Goal: Task Accomplishment & Management: Complete application form

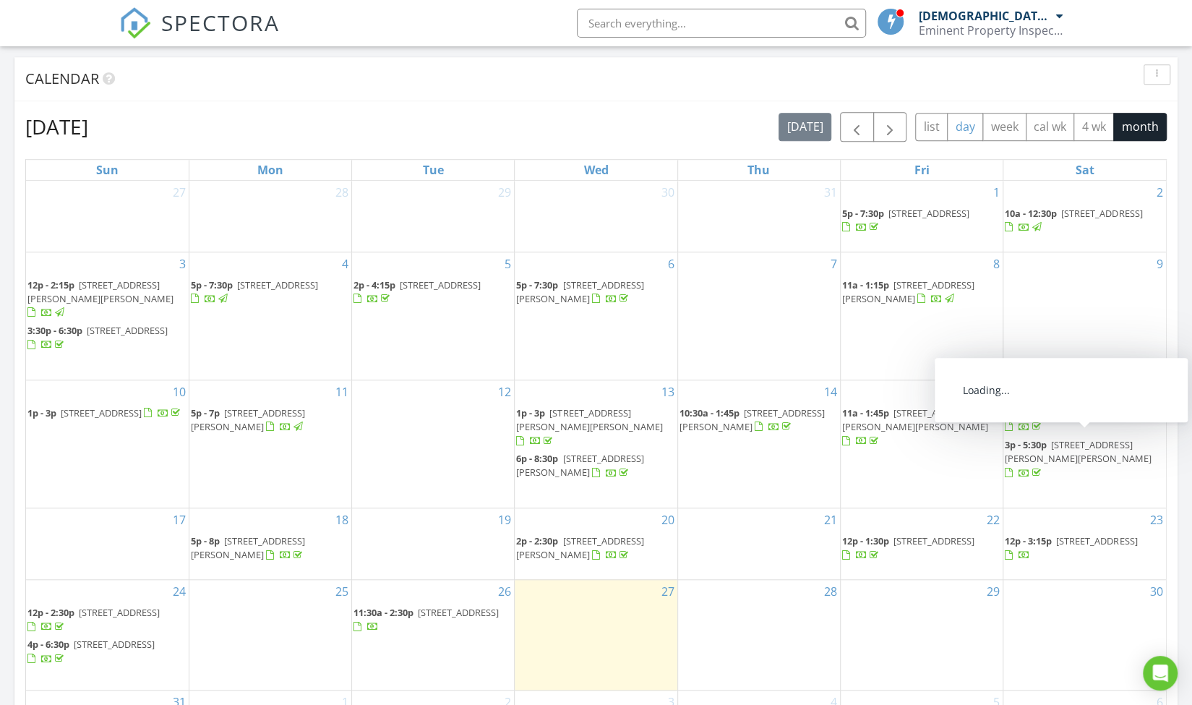
scroll to position [506, 0]
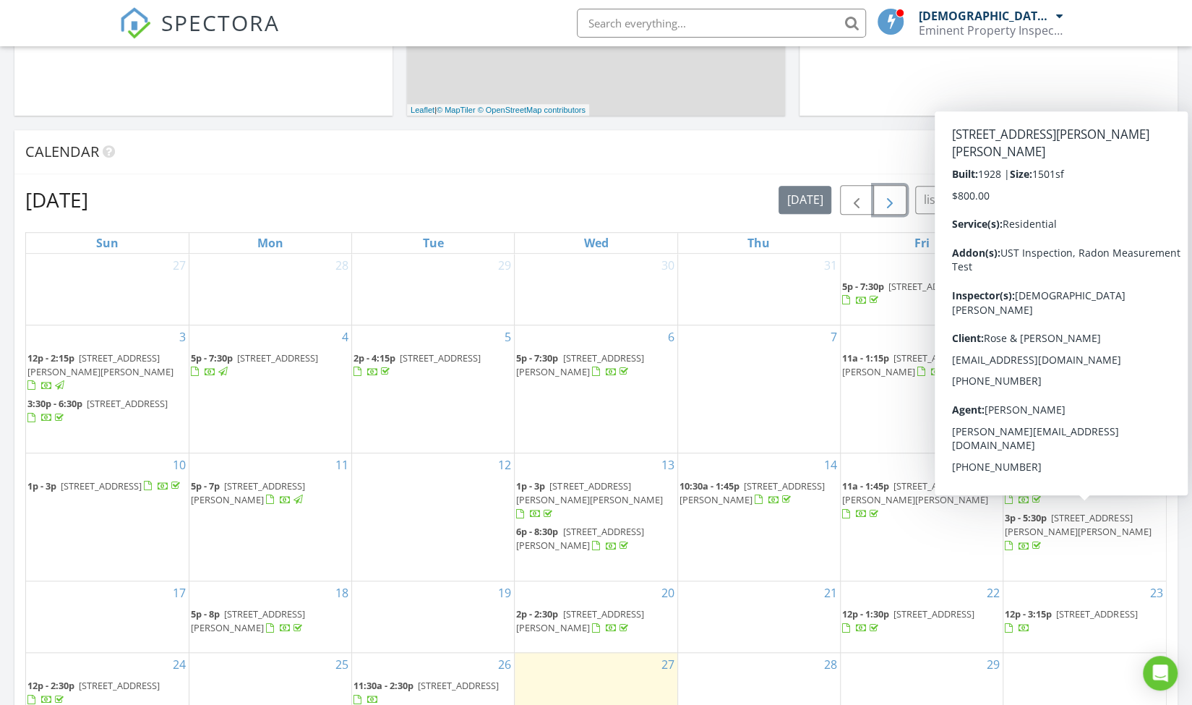
click at [890, 199] on span "button" at bounding box center [889, 200] width 17 height 17
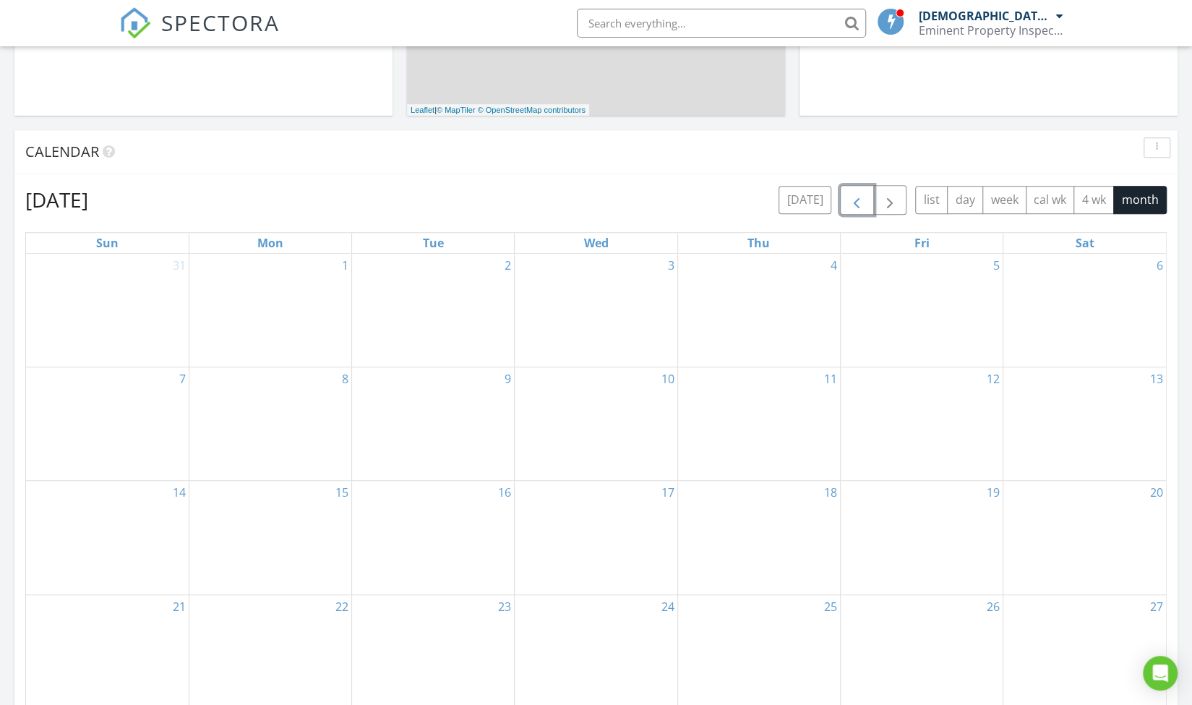
click at [854, 201] on span "button" at bounding box center [856, 200] width 17 height 17
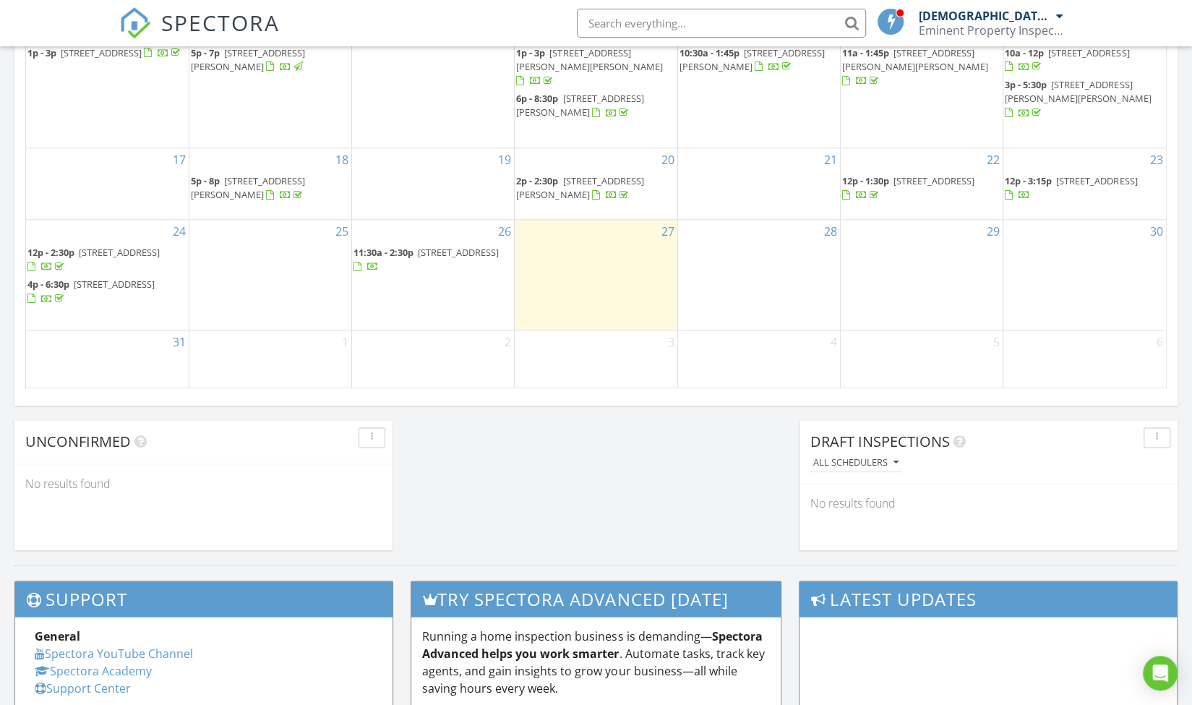
scroll to position [940, 0]
click at [110, 351] on div "31" at bounding box center [107, 359] width 163 height 58
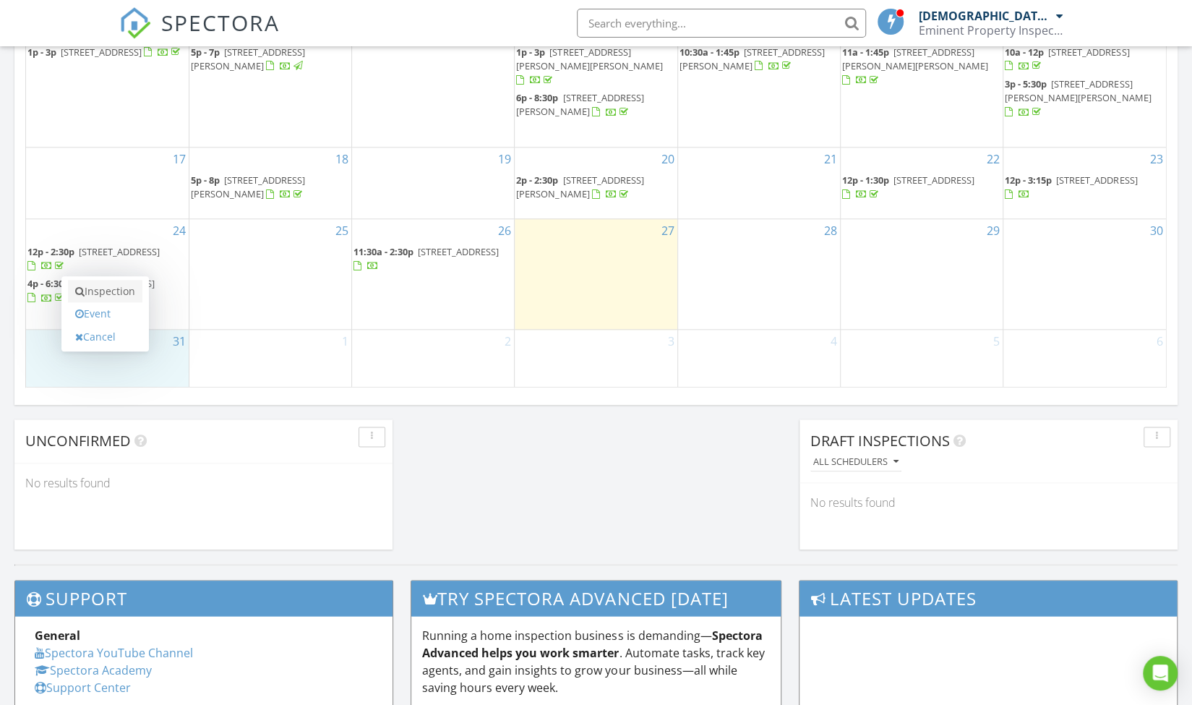
click at [126, 291] on link "Inspection" at bounding box center [105, 291] width 74 height 23
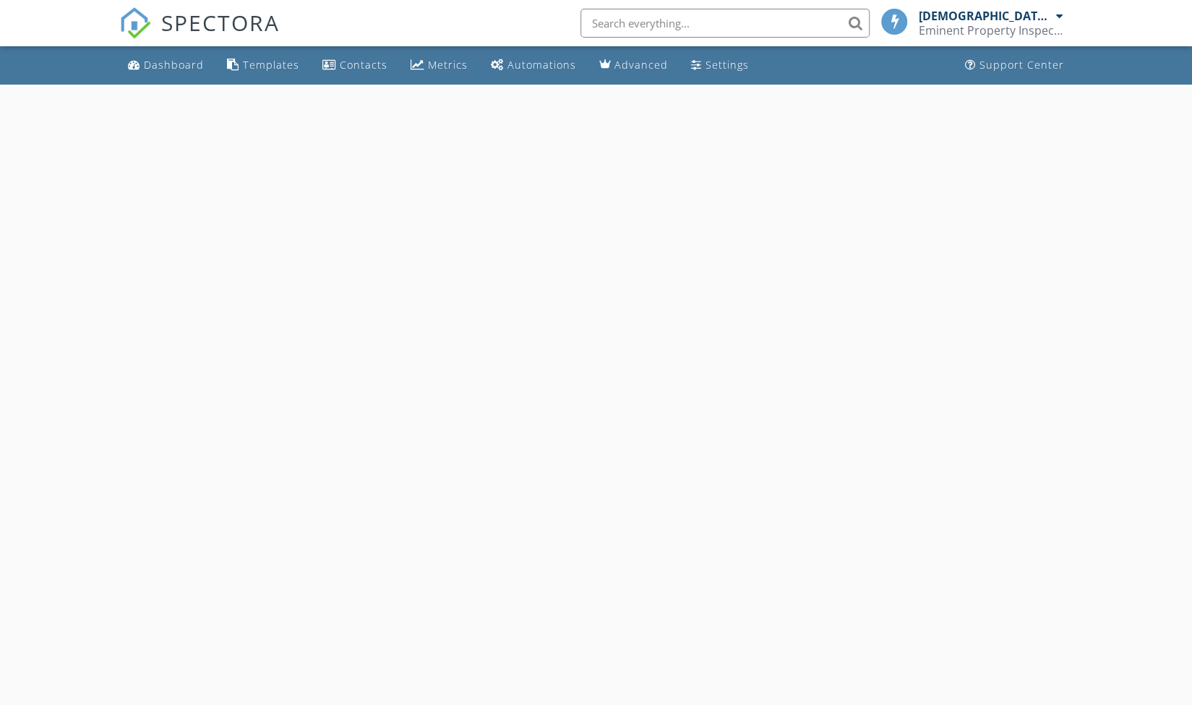
select select "7"
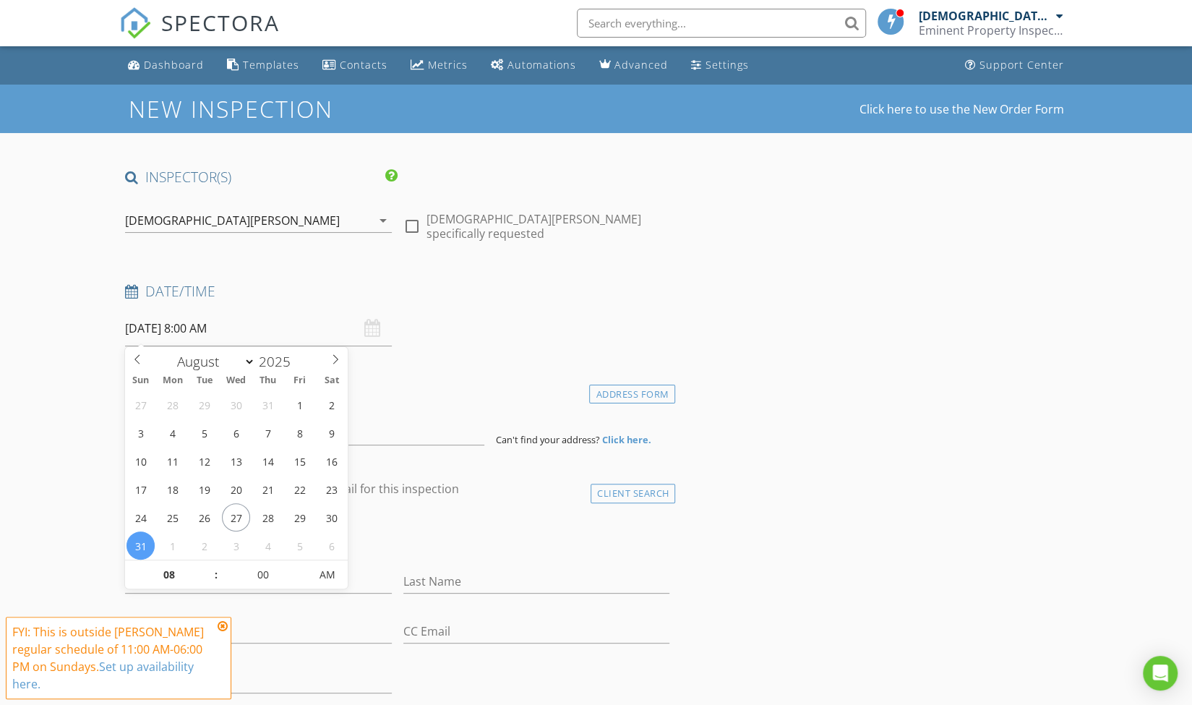
click at [220, 332] on input "[DATE] 8:00 AM" at bounding box center [258, 328] width 267 height 35
type input "09"
type input "[DATE] 9:00 AM"
click at [208, 565] on span at bounding box center [209, 567] width 10 height 14
type input "10"
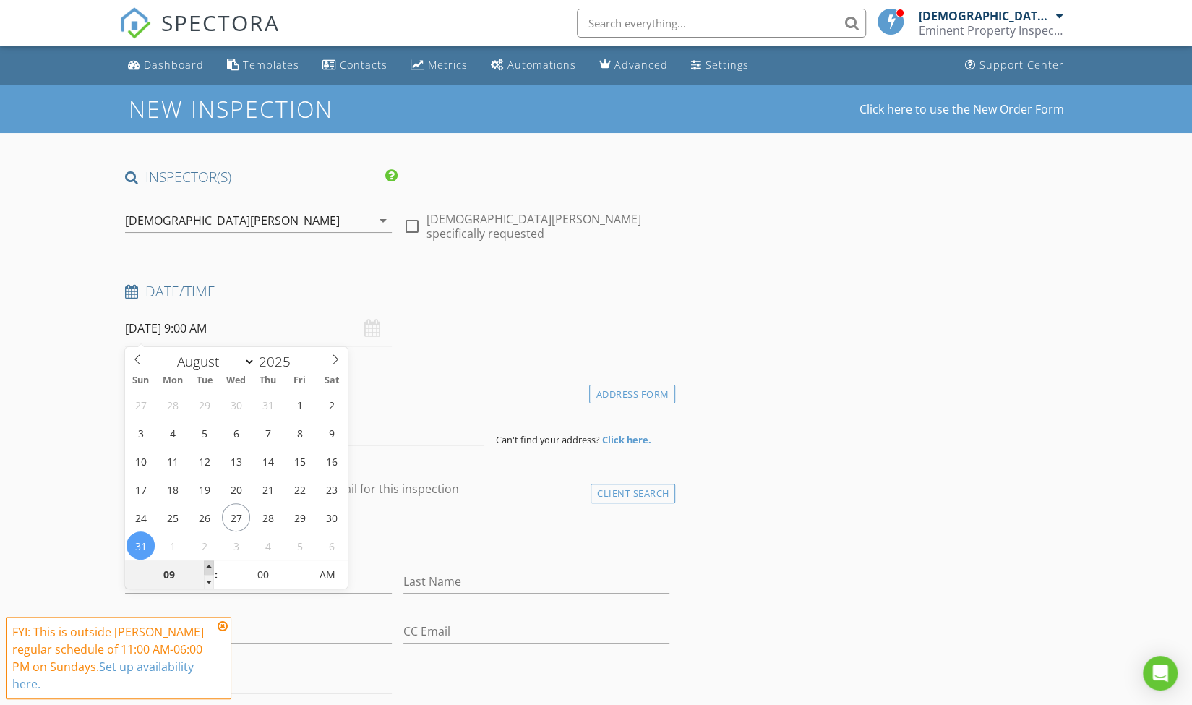
type input "08/31/2025 10:00 AM"
click at [208, 567] on span at bounding box center [209, 567] width 10 height 14
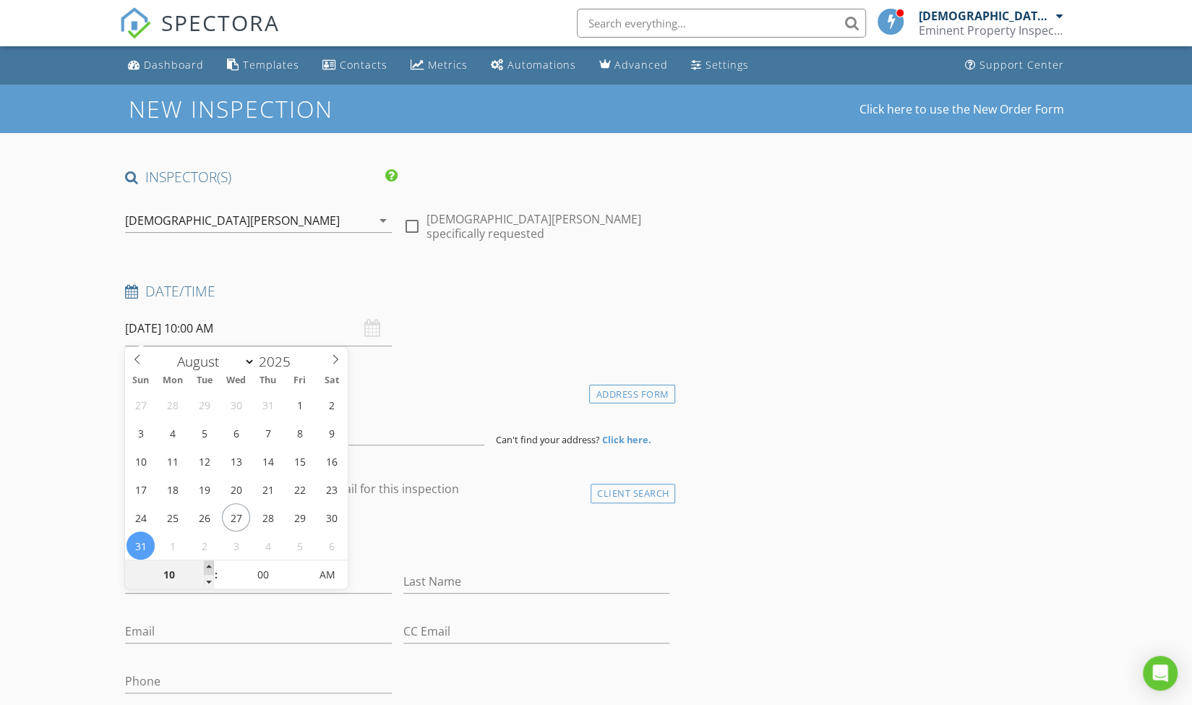
type input "11"
type input "08/31/2025 11:00 AM"
click at [208, 566] on span at bounding box center [209, 567] width 10 height 14
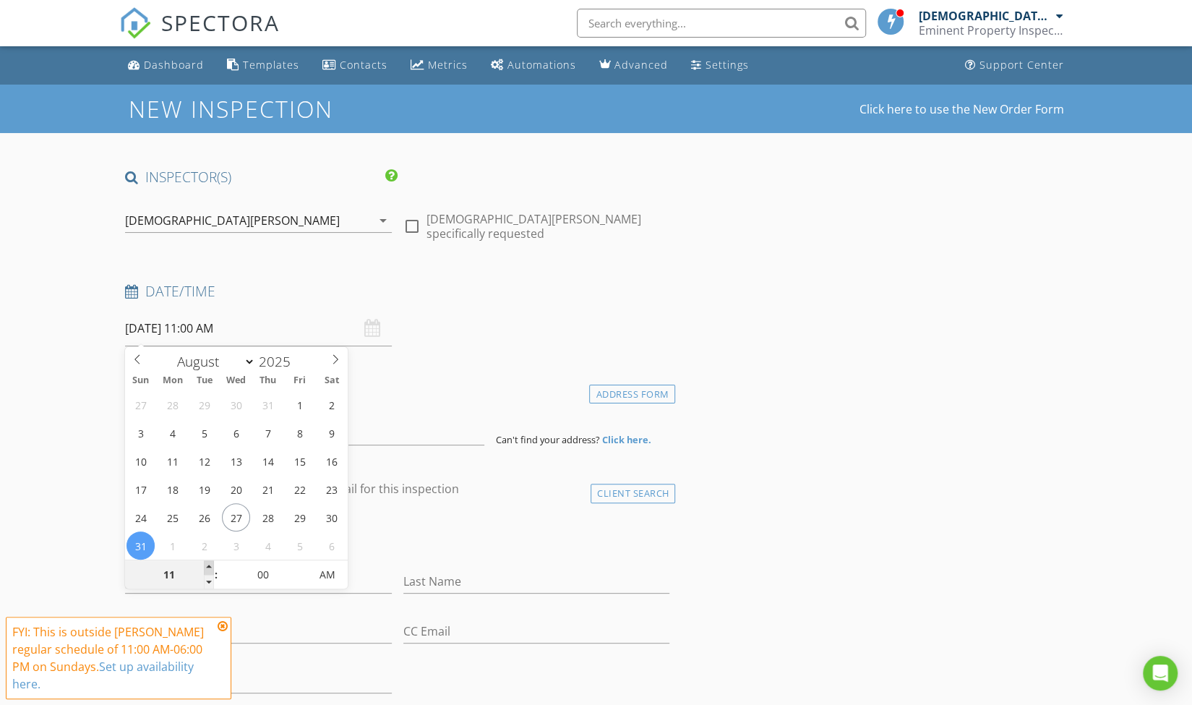
type input "12"
type input "08/31/2025 12:00 PM"
click at [208, 566] on span at bounding box center [209, 567] width 10 height 14
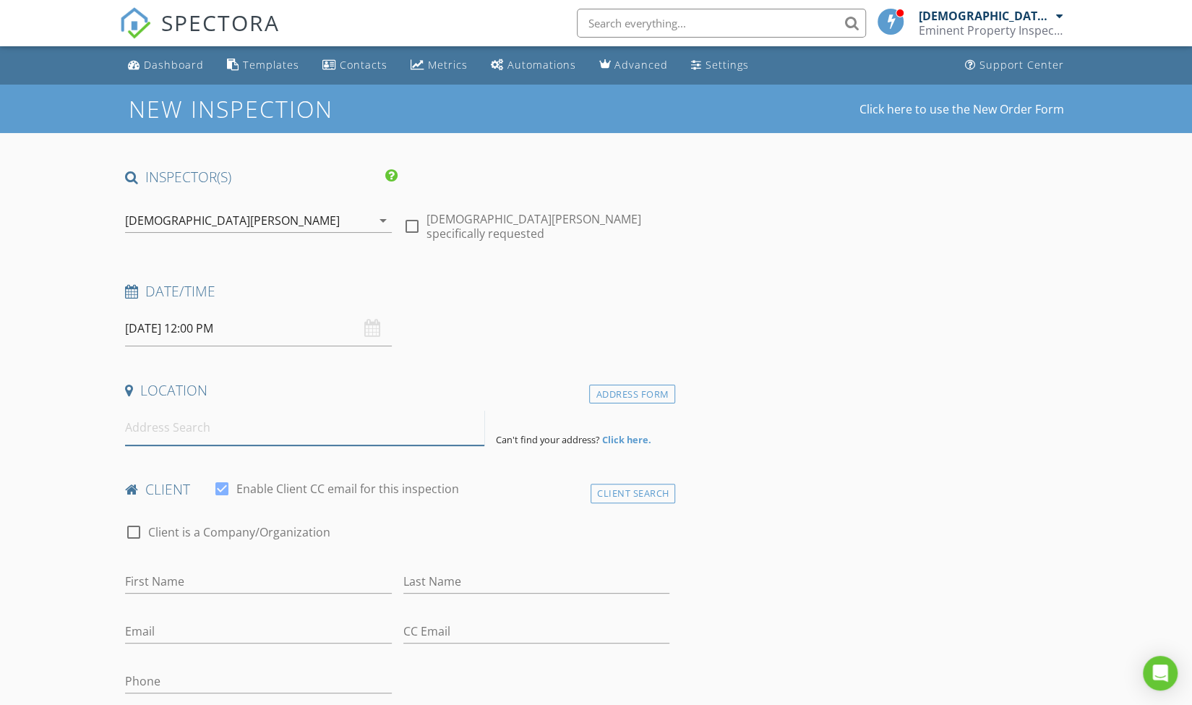
click at [172, 429] on input at bounding box center [304, 427] width 359 height 35
type input "l"
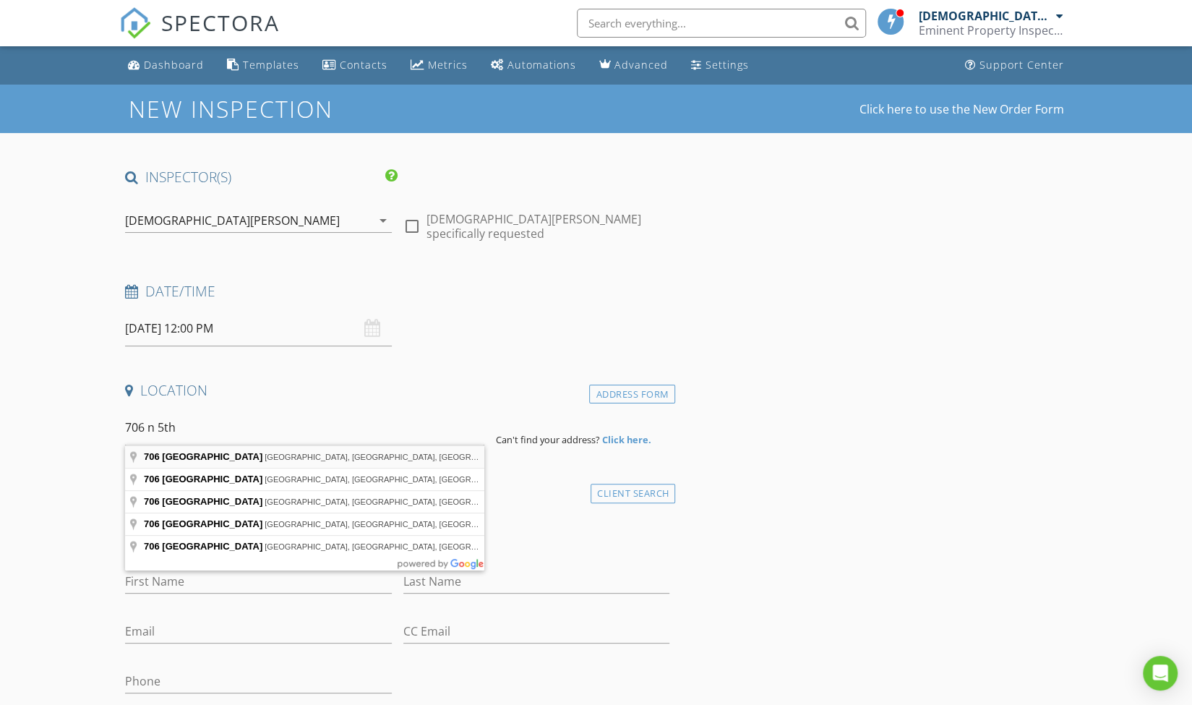
type input "706 North 5th Street, Millville, NJ, USA"
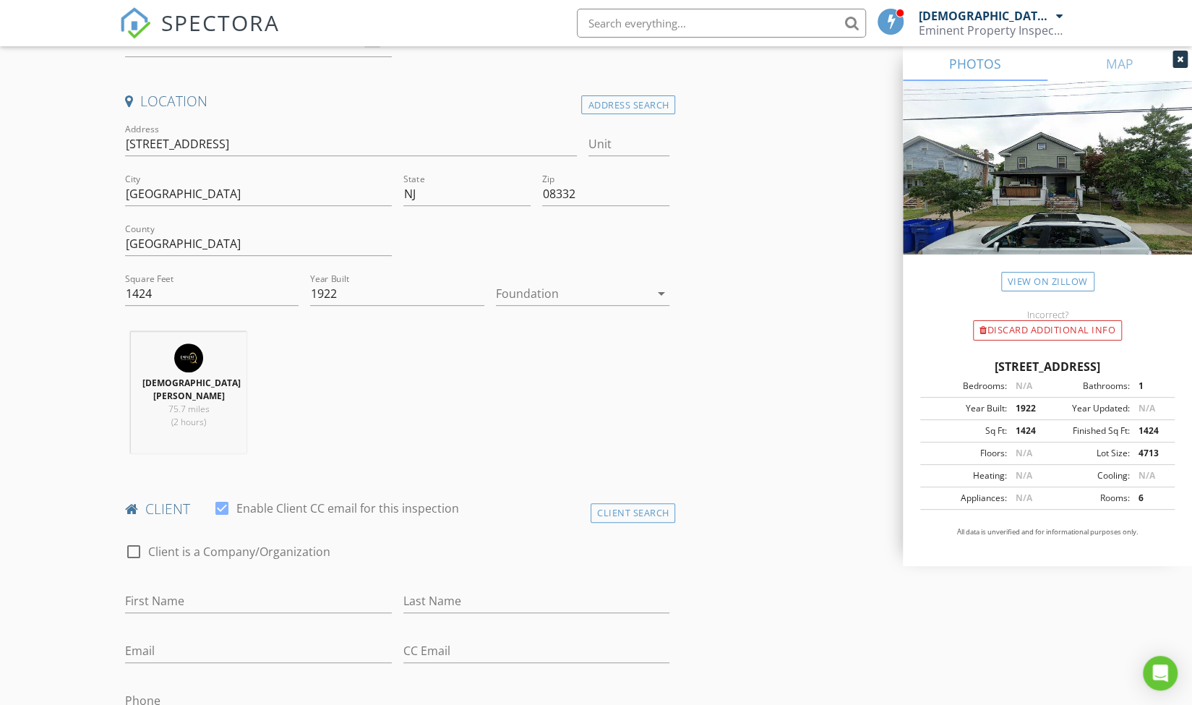
scroll to position [506, 0]
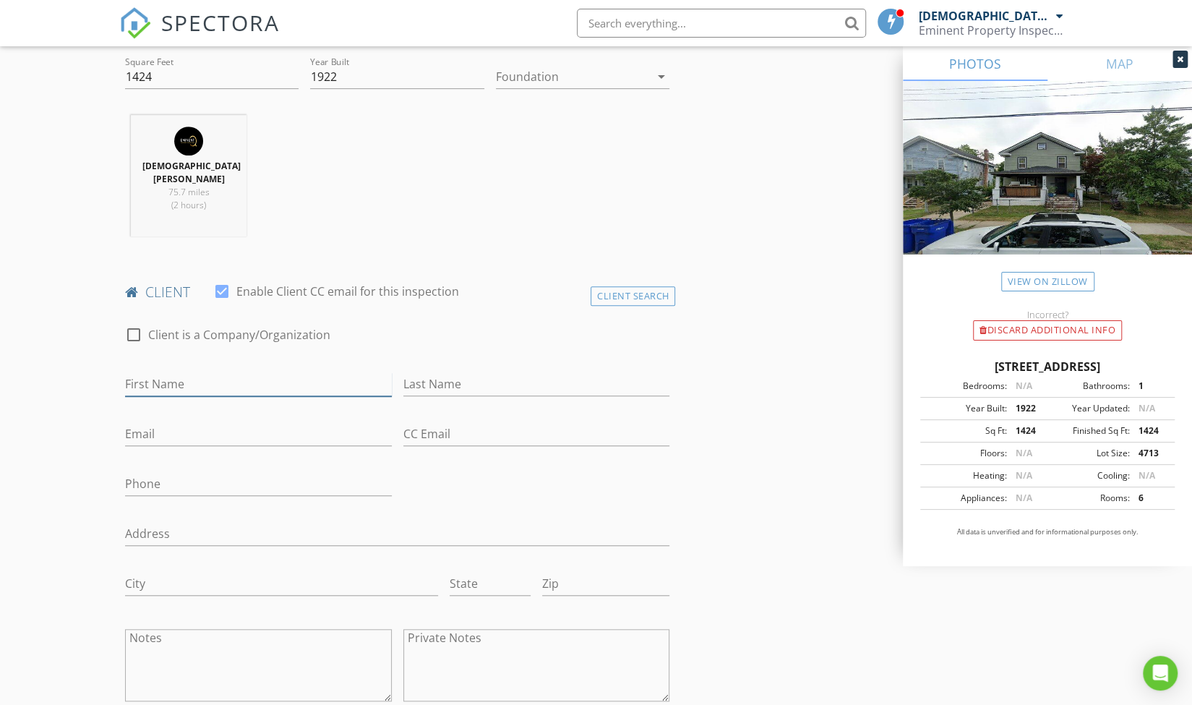
click at [243, 377] on input "First Name" at bounding box center [258, 384] width 267 height 24
type input "Miladee"
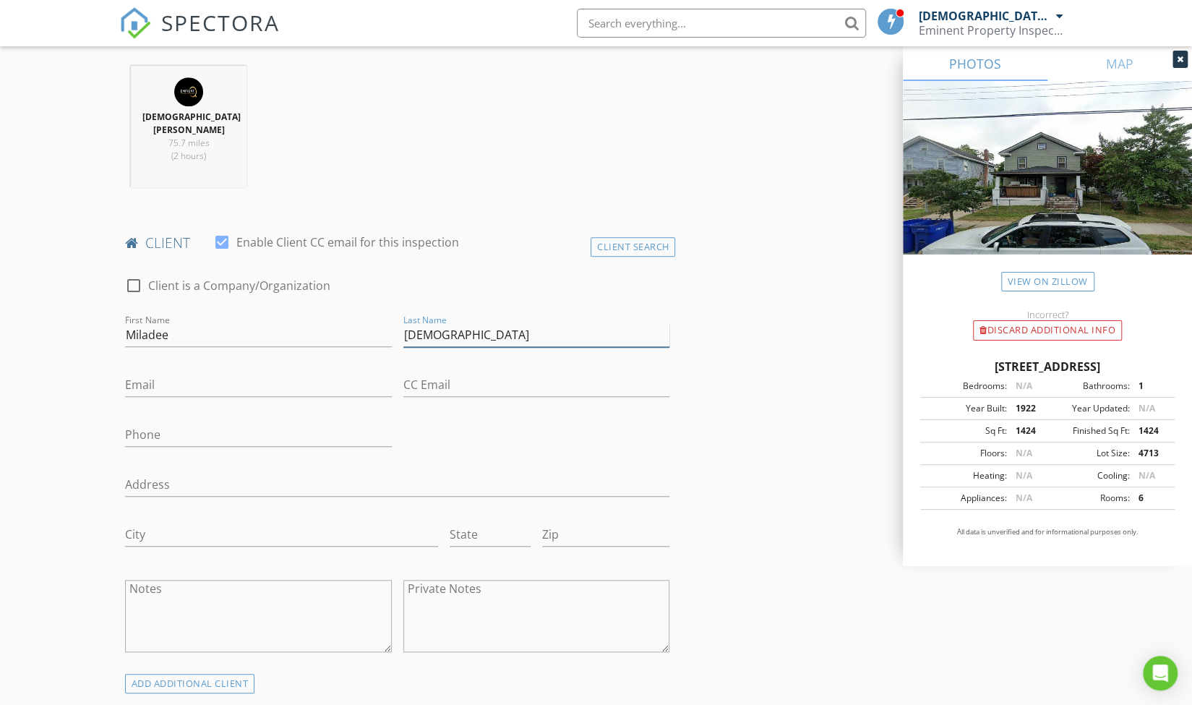
scroll to position [578, 0]
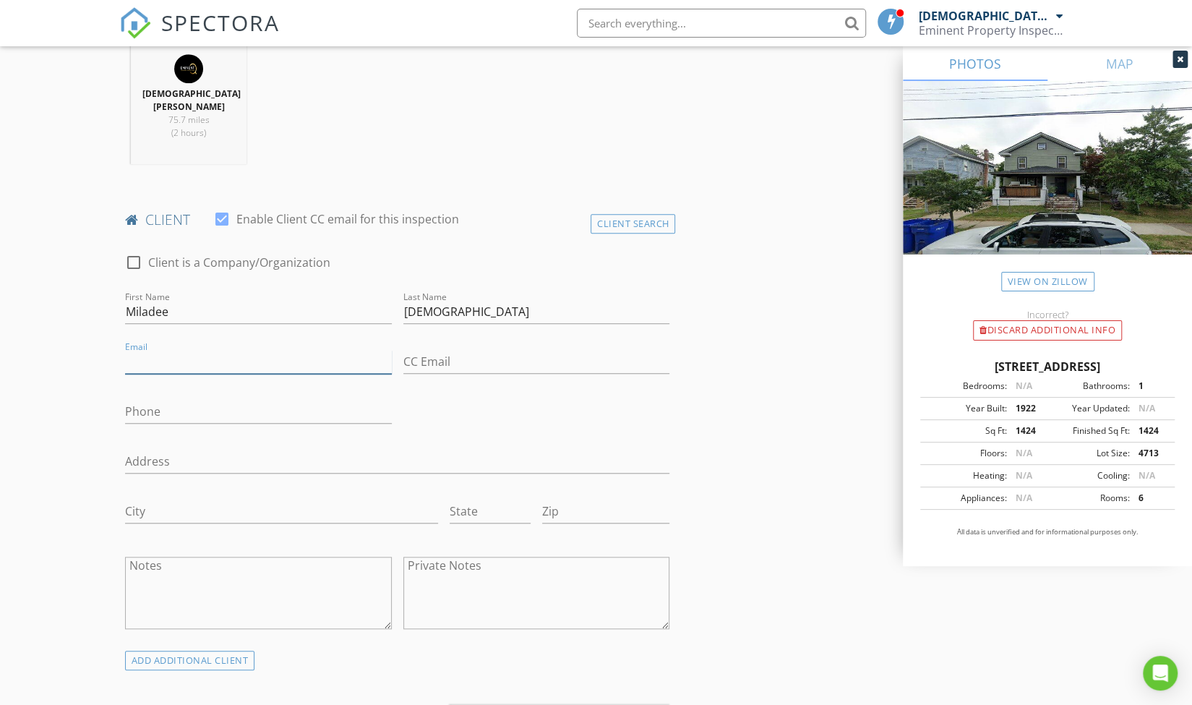
click at [222, 350] on input "Email" at bounding box center [258, 362] width 267 height 24
click at [466, 300] on input "DeJesus" at bounding box center [536, 312] width 267 height 24
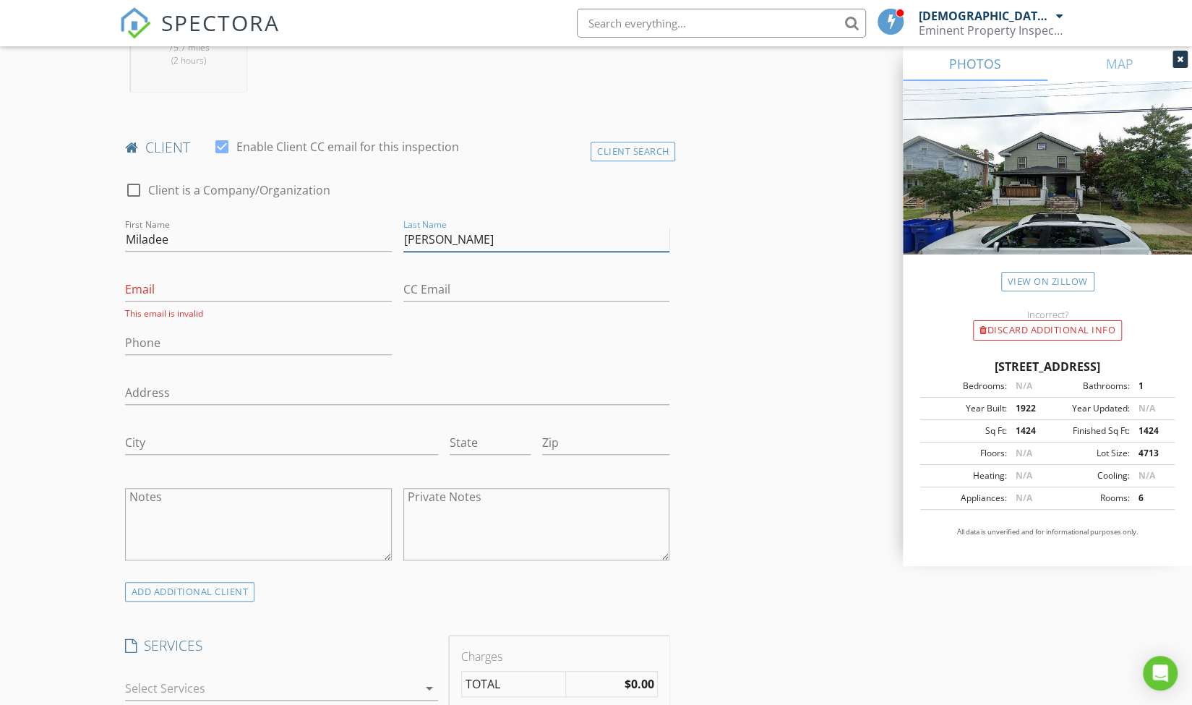
type input "DeJesus Medina"
click at [227, 279] on input "Email" at bounding box center [258, 290] width 267 height 24
type input "dejesusmiladee@gmail.com"
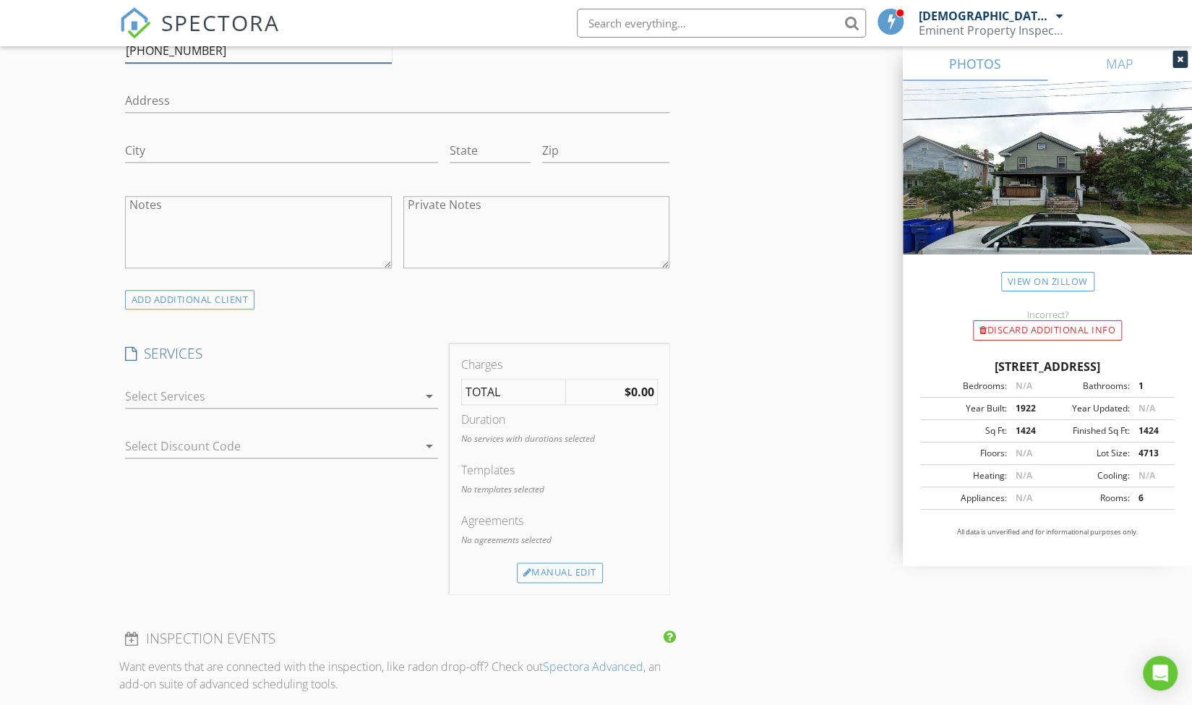
scroll to position [940, 0]
type input "908-324-8900"
click at [236, 384] on div at bounding box center [271, 395] width 293 height 23
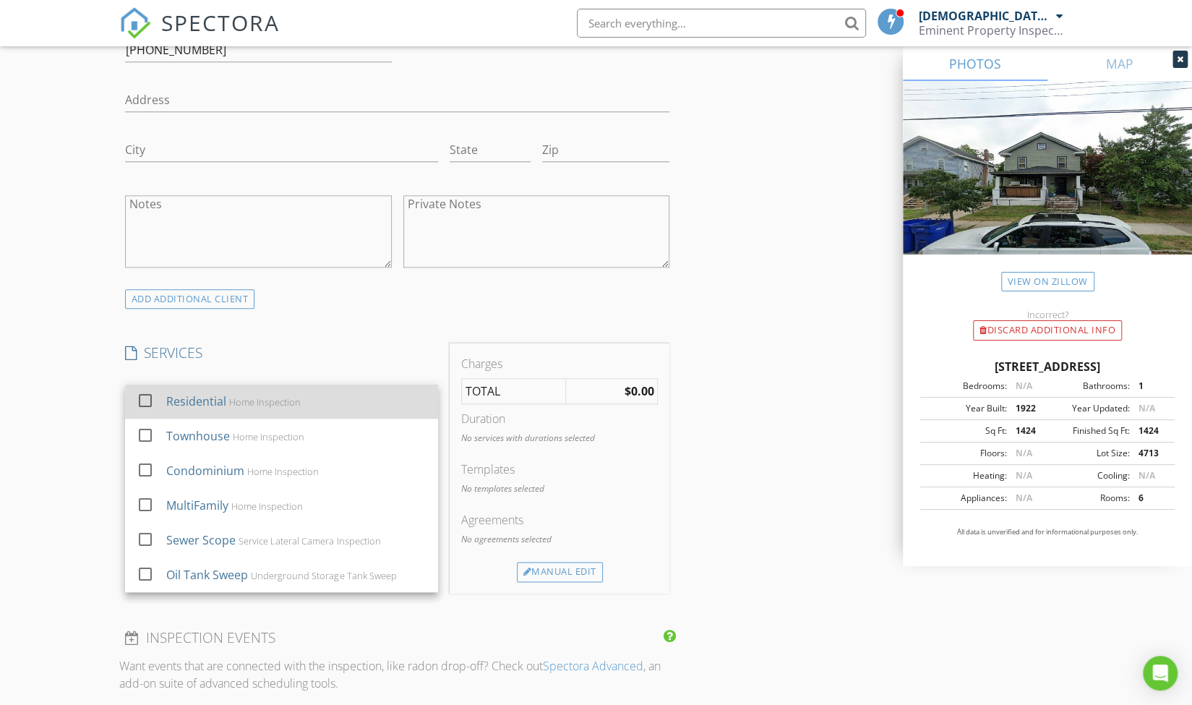
click at [224, 392] on div "Residential" at bounding box center [196, 400] width 60 height 17
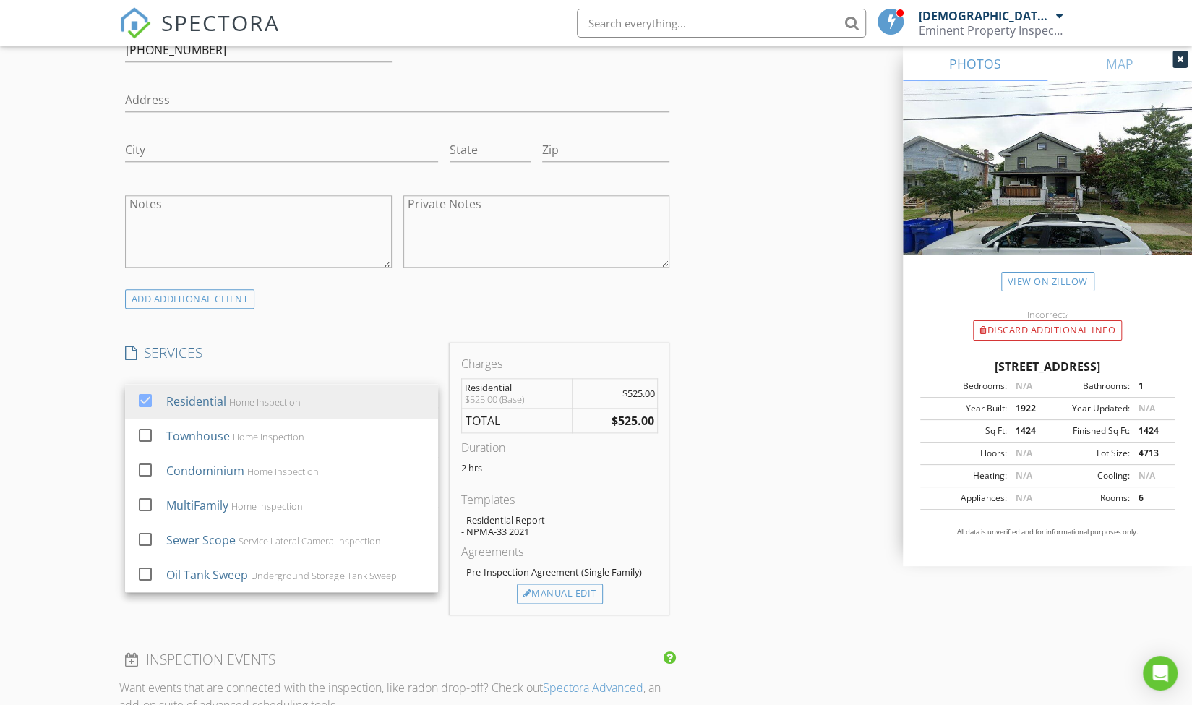
click at [103, 395] on div "New Inspection Click here to use the New Order Form INSPECTOR(S) check_box Chri…" at bounding box center [596, 424] width 1192 height 2559
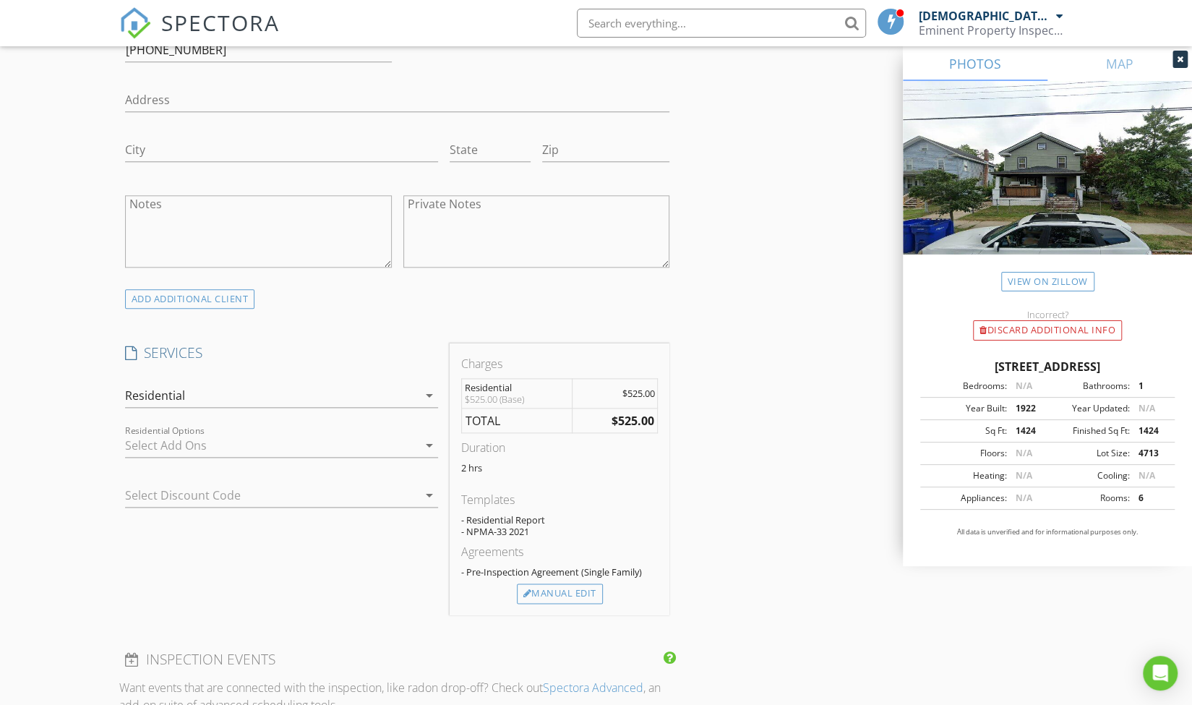
click at [199, 434] on div at bounding box center [271, 445] width 293 height 23
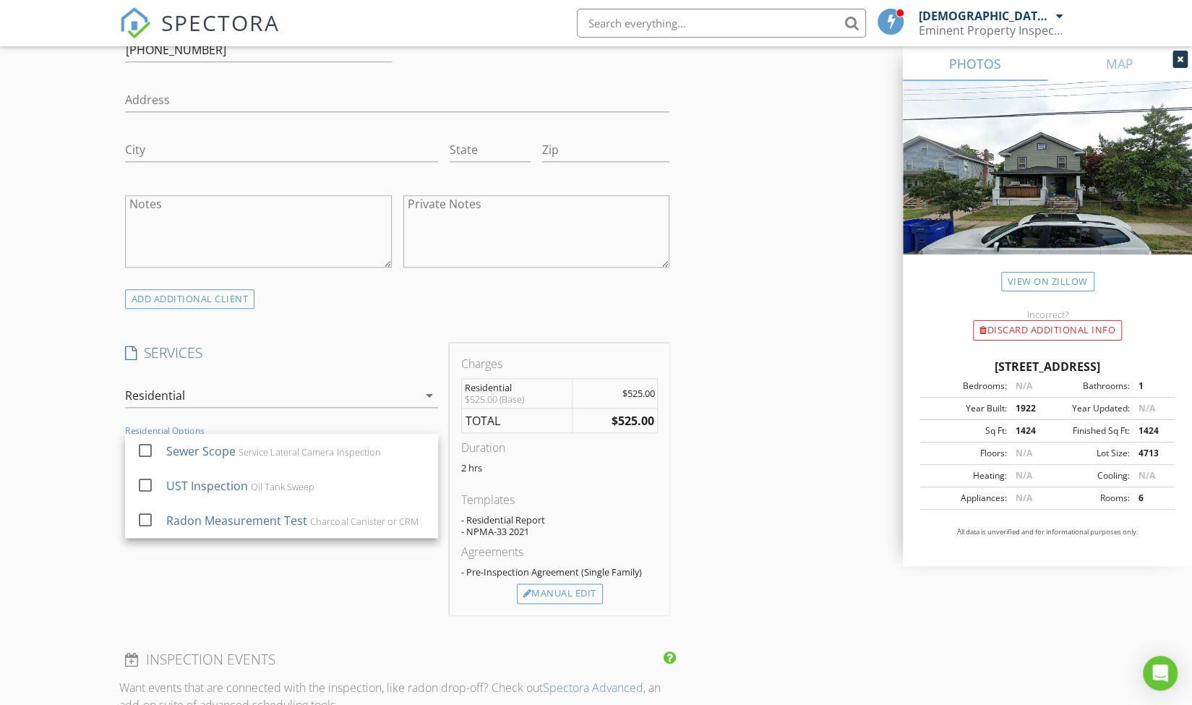
click at [77, 405] on div "New Inspection Click here to use the New Order Form INSPECTOR(S) check_box Chri…" at bounding box center [596, 424] width 1192 height 2559
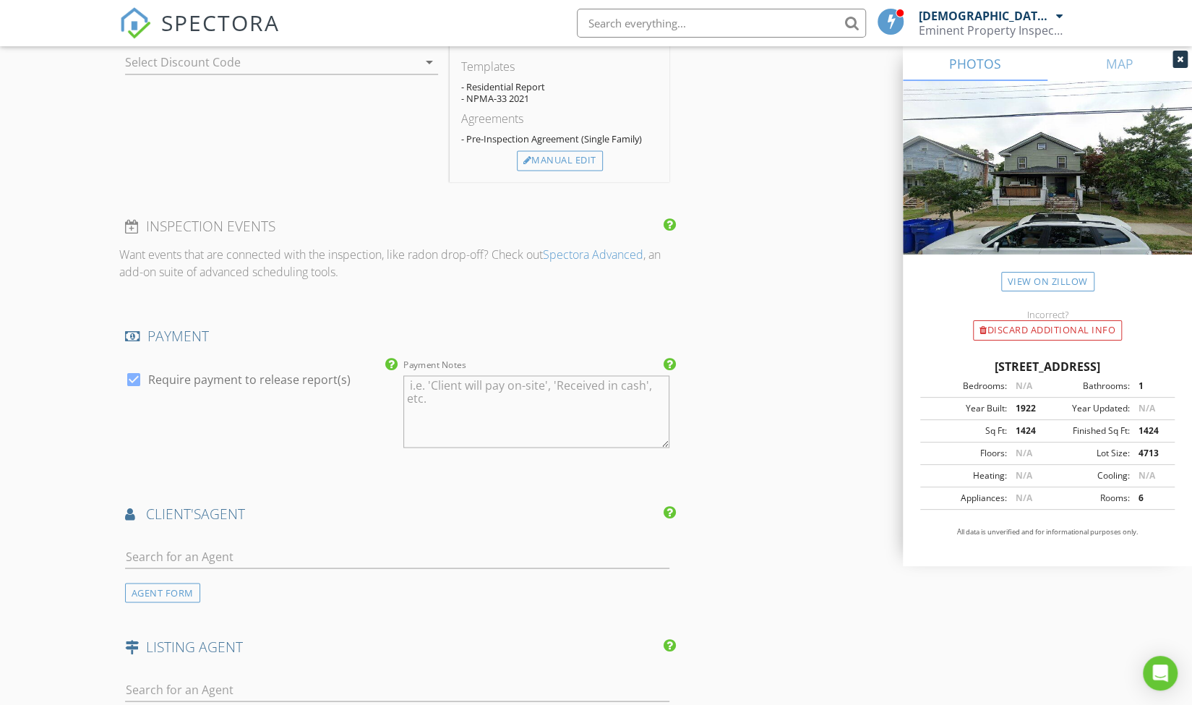
scroll to position [1373, 0]
click at [195, 544] on input "text" at bounding box center [397, 556] width 545 height 24
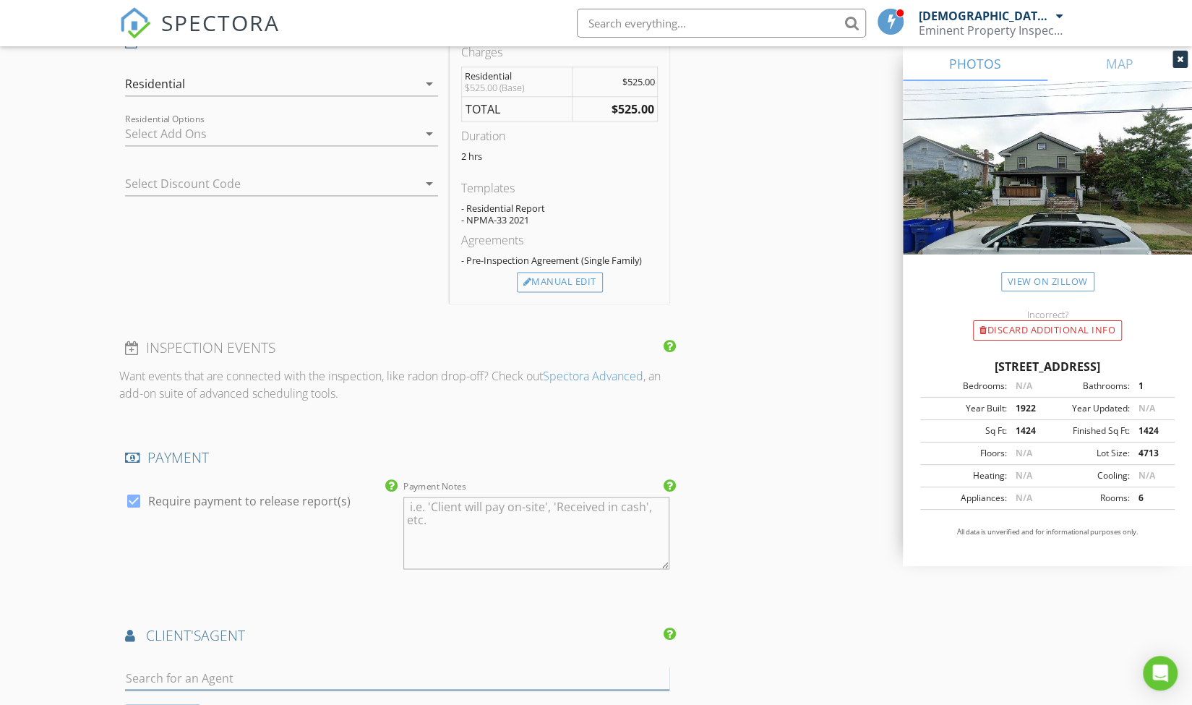
scroll to position [1012, 0]
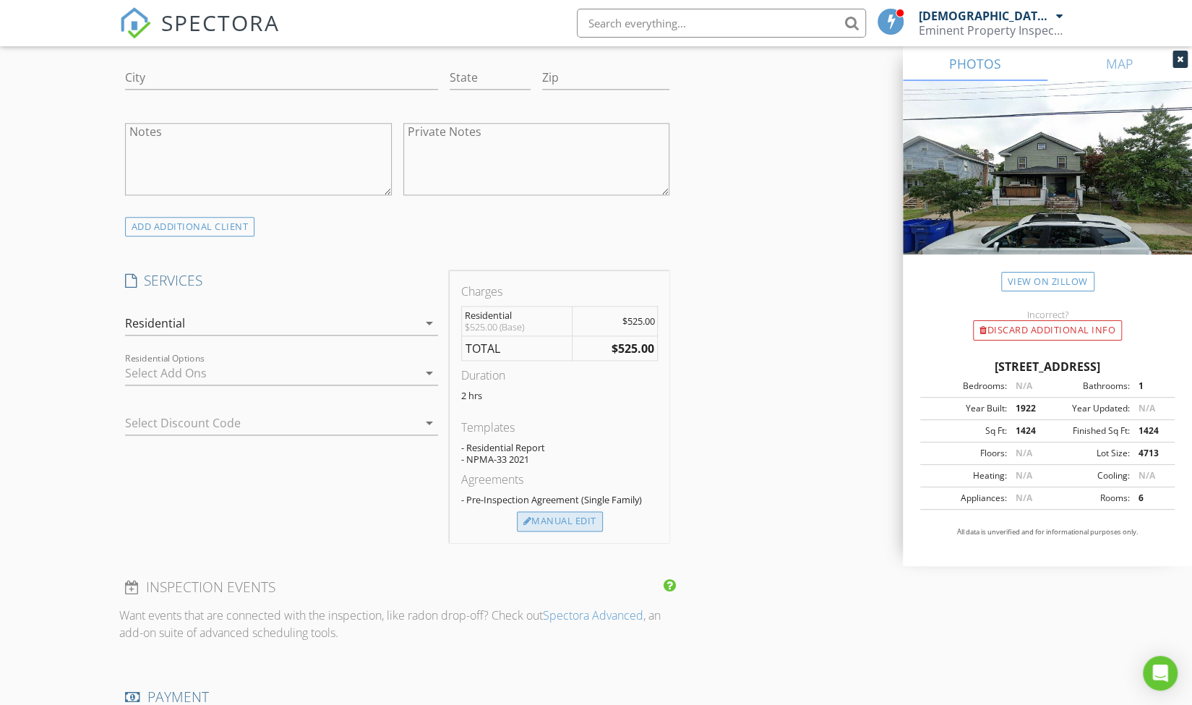
click at [561, 511] on div "Manual Edit" at bounding box center [560, 521] width 86 height 20
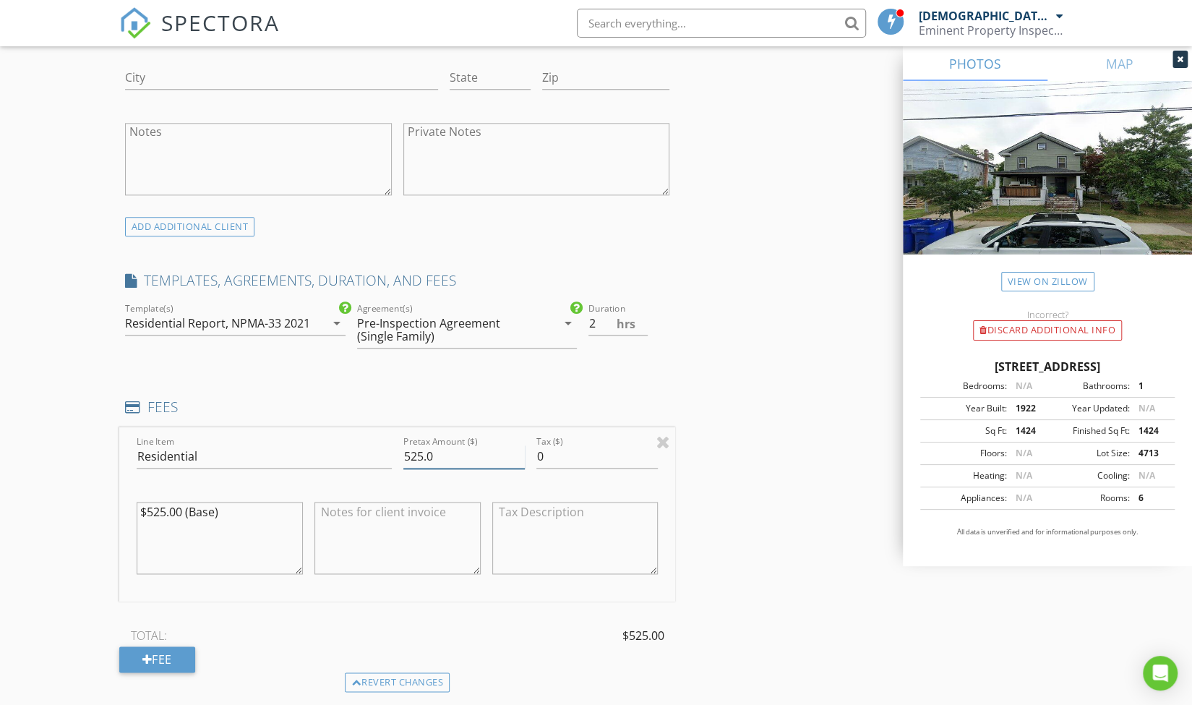
drag, startPoint x: 441, startPoint y: 442, endPoint x: 342, endPoint y: 424, distance: 100.7
click at [342, 429] on div "Line Item Residential Pretax Amount ($) 525.0 Tax ($) 0 $525.00 (Base)" at bounding box center [397, 514] width 557 height 174
type input "500"
click at [364, 502] on textarea at bounding box center [397, 538] width 166 height 72
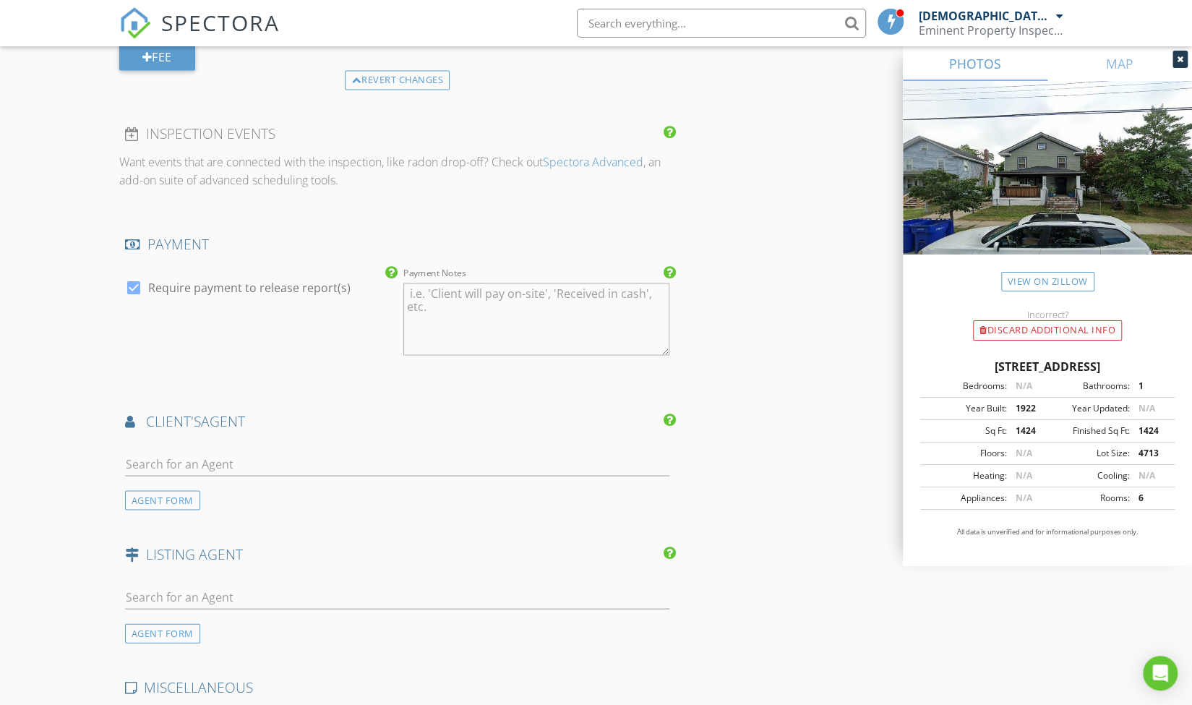
scroll to position [1735, 0]
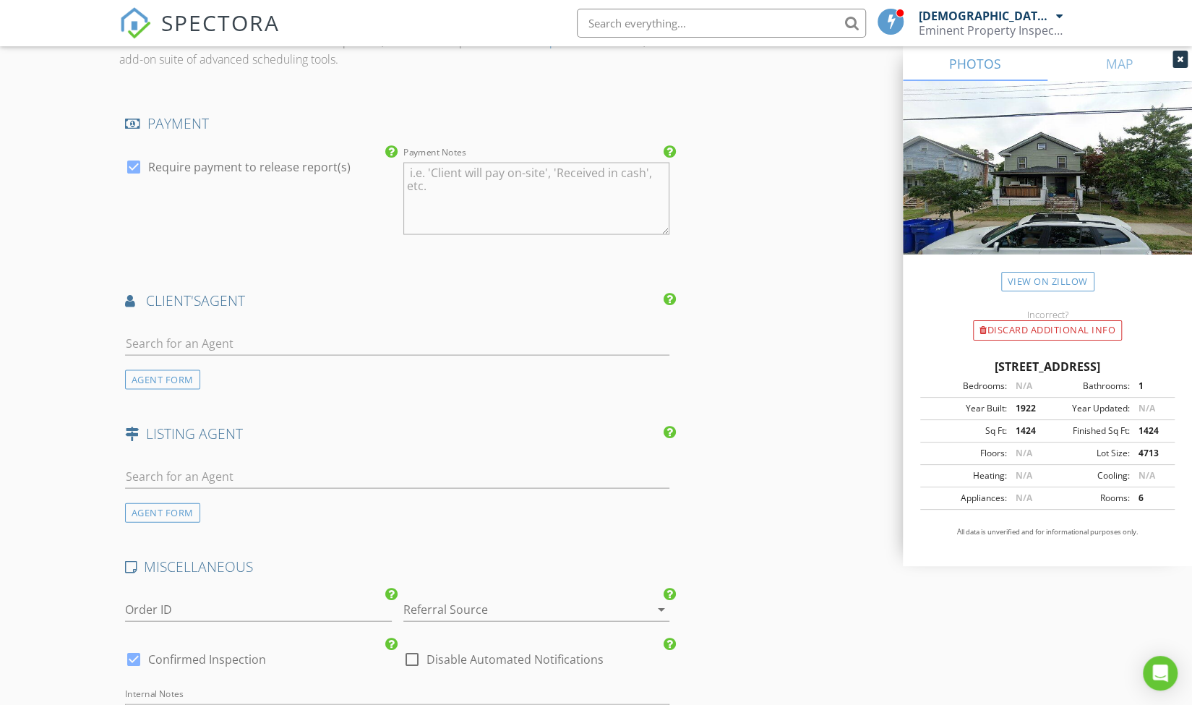
type textarea "$525.00 Base (-$25.00 OFF Jazmin Referral)"
click at [202, 361] on div "AGENT FORM" at bounding box center [397, 353] width 557 height 69
click at [189, 369] on div "AGENT FORM" at bounding box center [162, 379] width 75 height 20
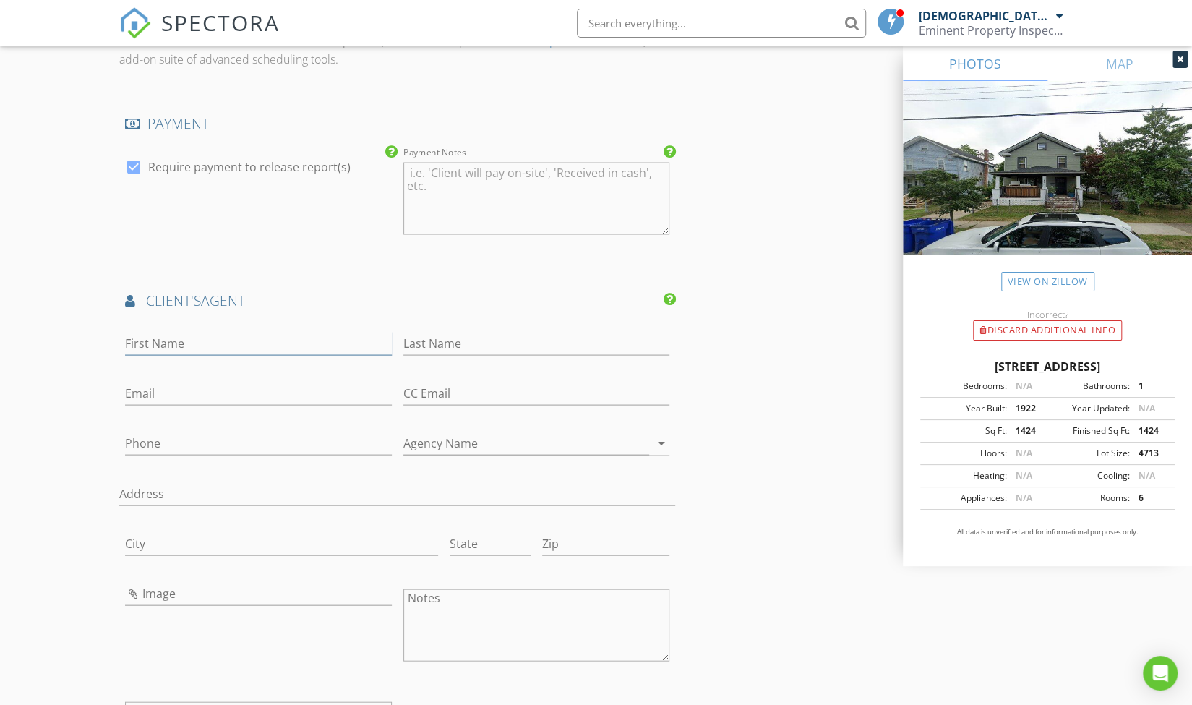
click at [203, 331] on input "First Name" at bounding box center [258, 343] width 267 height 24
type input "Jazmin"
type input "Lopez"
type input "jazminlopezsellsnj@gmail.com"
type input "8"
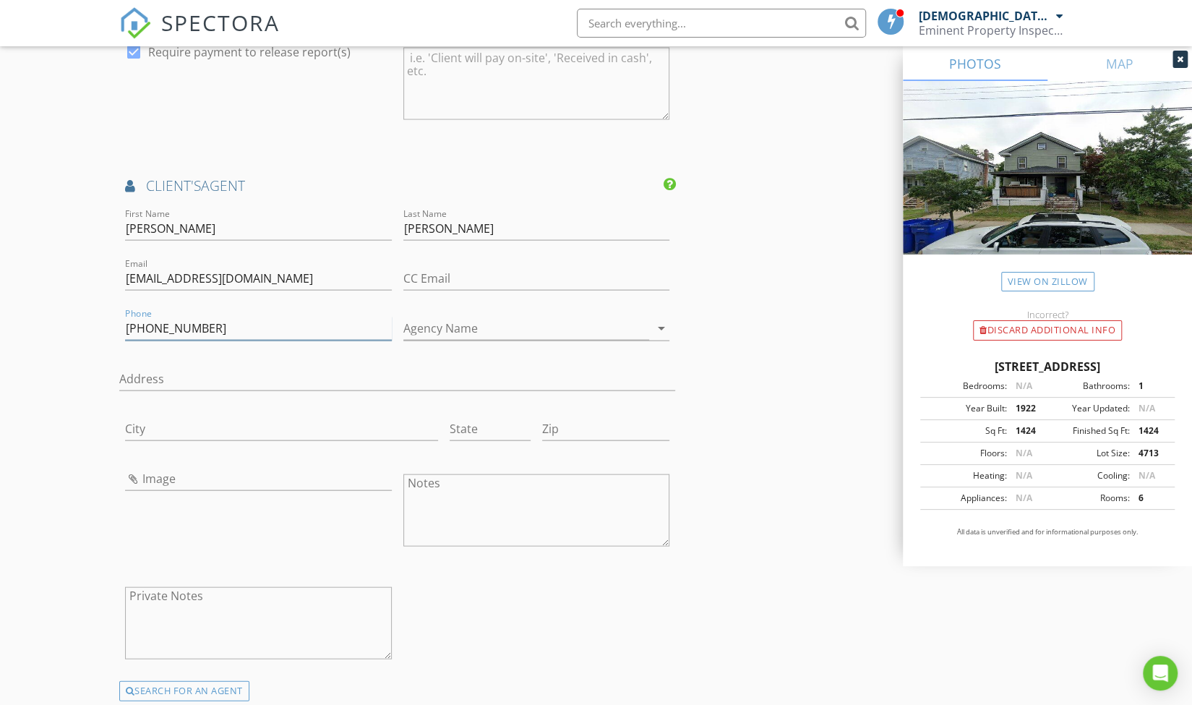
scroll to position [1951, 0]
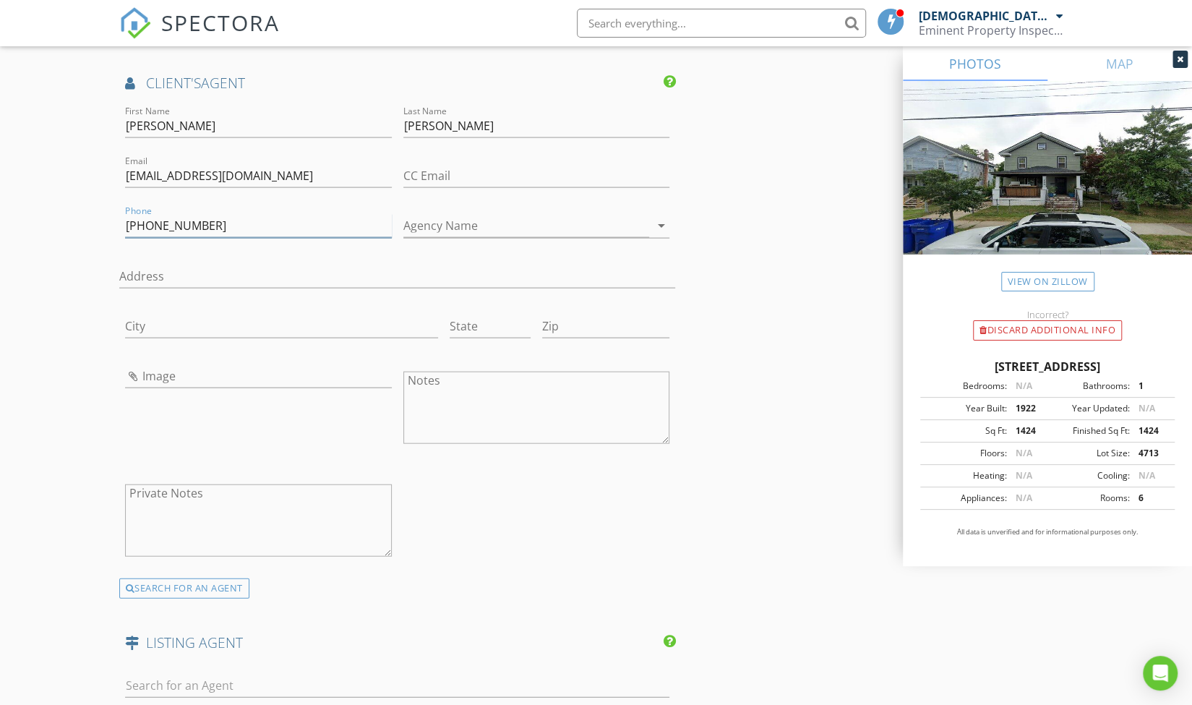
type input "973-415-4222"
click at [502, 214] on input "Agency Name" at bounding box center [526, 226] width 246 height 24
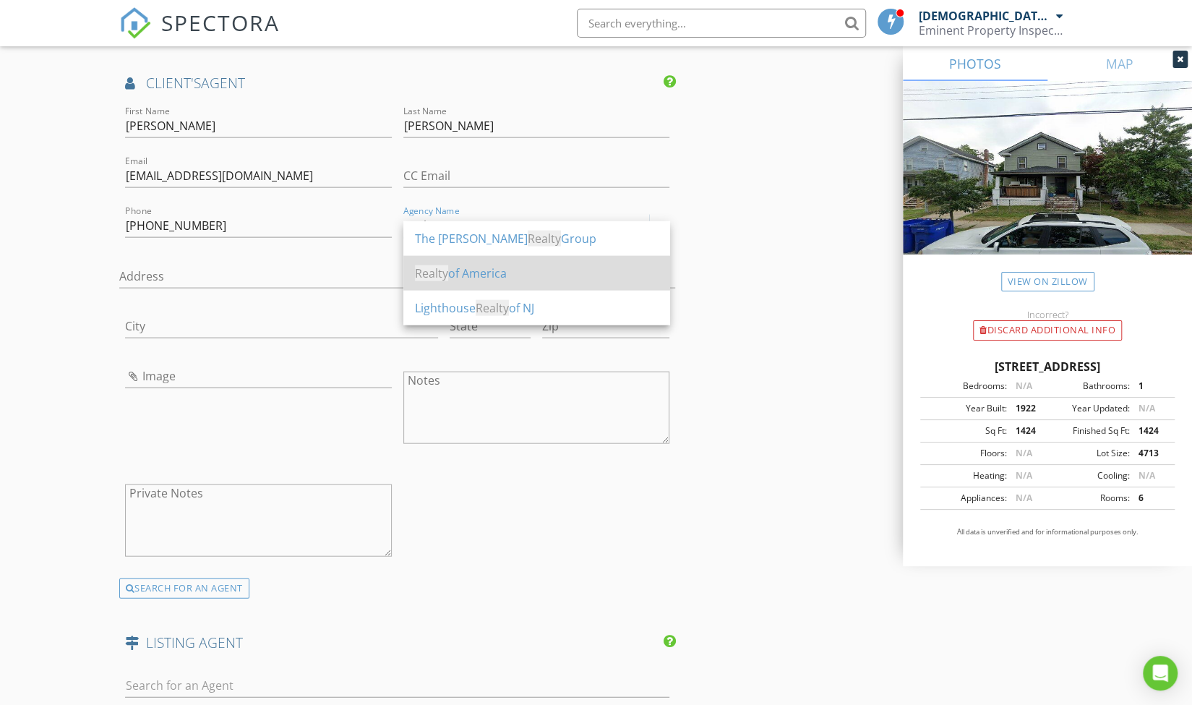
click at [481, 273] on div "Realty of America" at bounding box center [537, 273] width 244 height 17
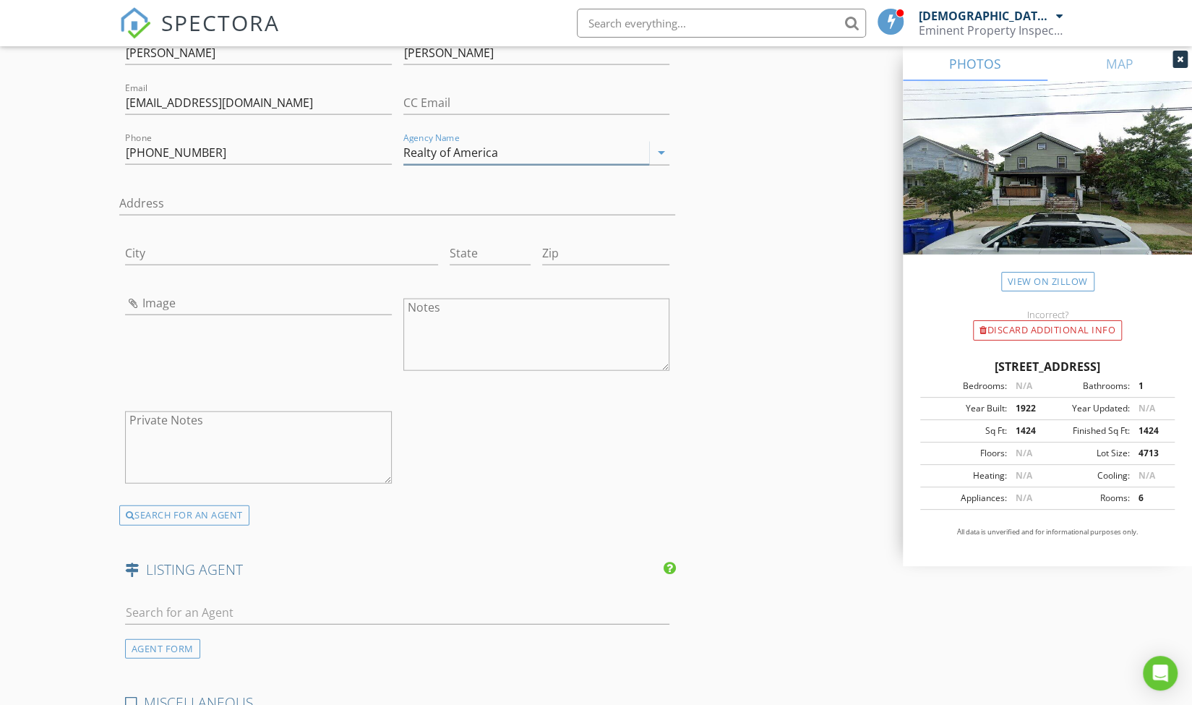
scroll to position [2241, 0]
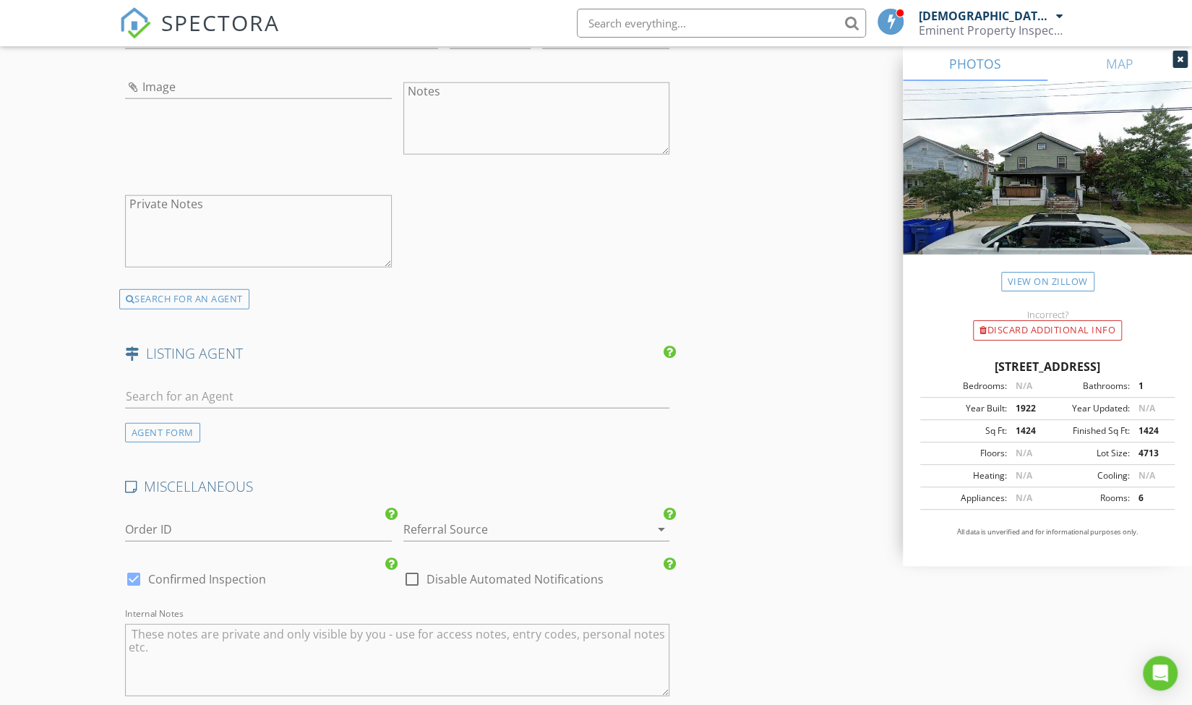
type input "Realty of America"
click at [256, 385] on input "text" at bounding box center [397, 397] width 545 height 24
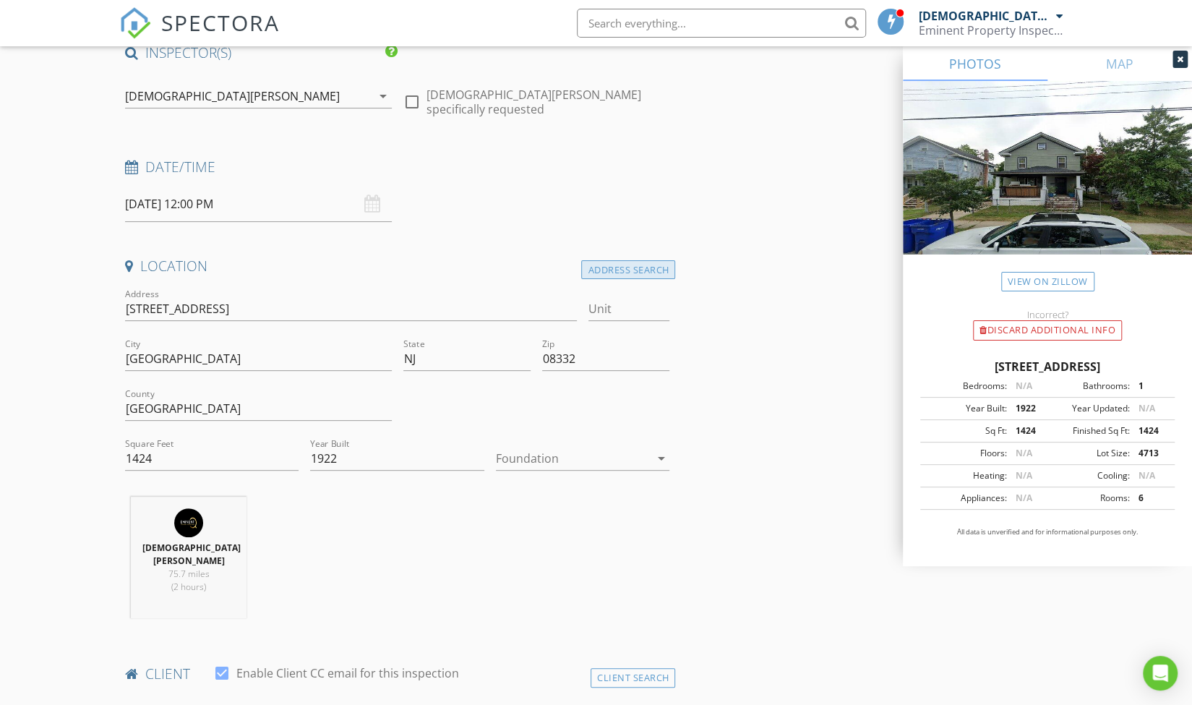
scroll to position [145, 0]
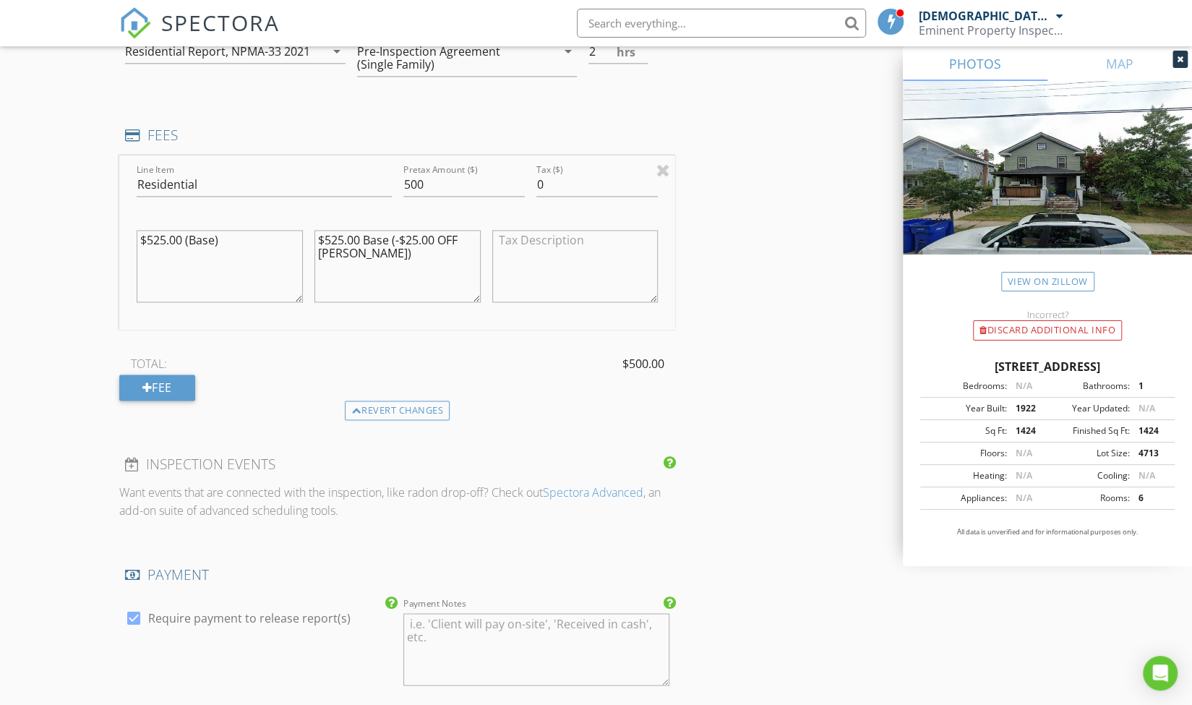
scroll to position [2495, 0]
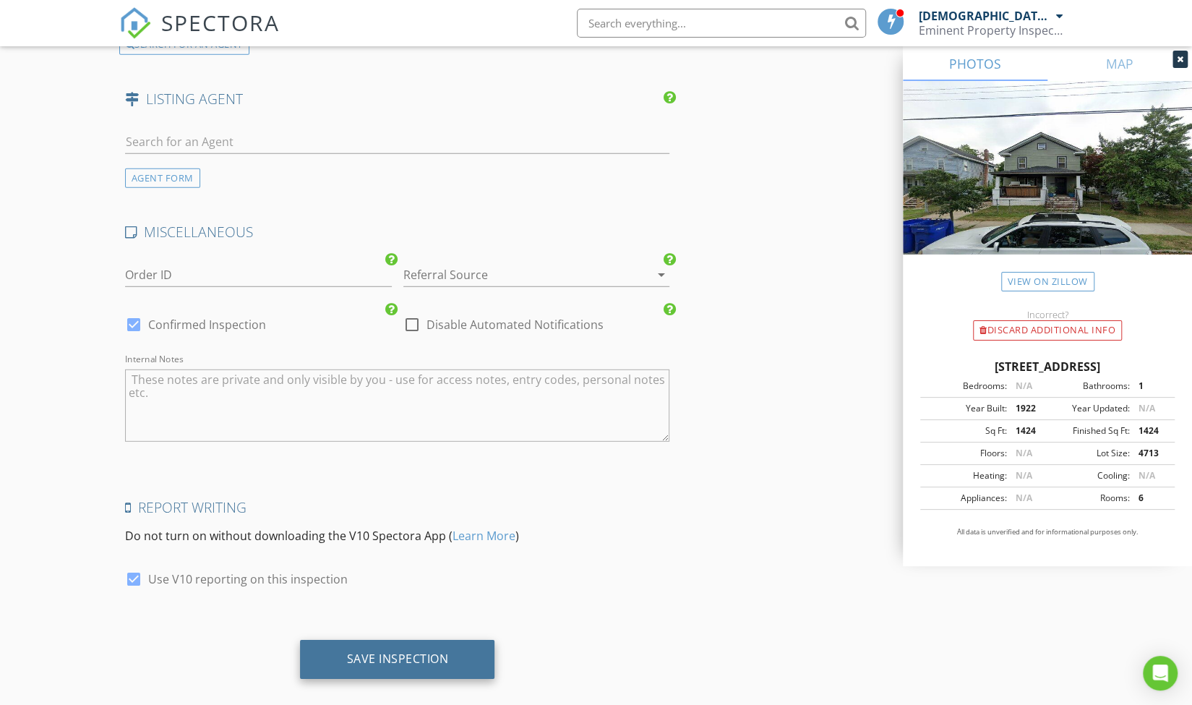
click at [455, 640] on div "Save Inspection" at bounding box center [397, 659] width 194 height 39
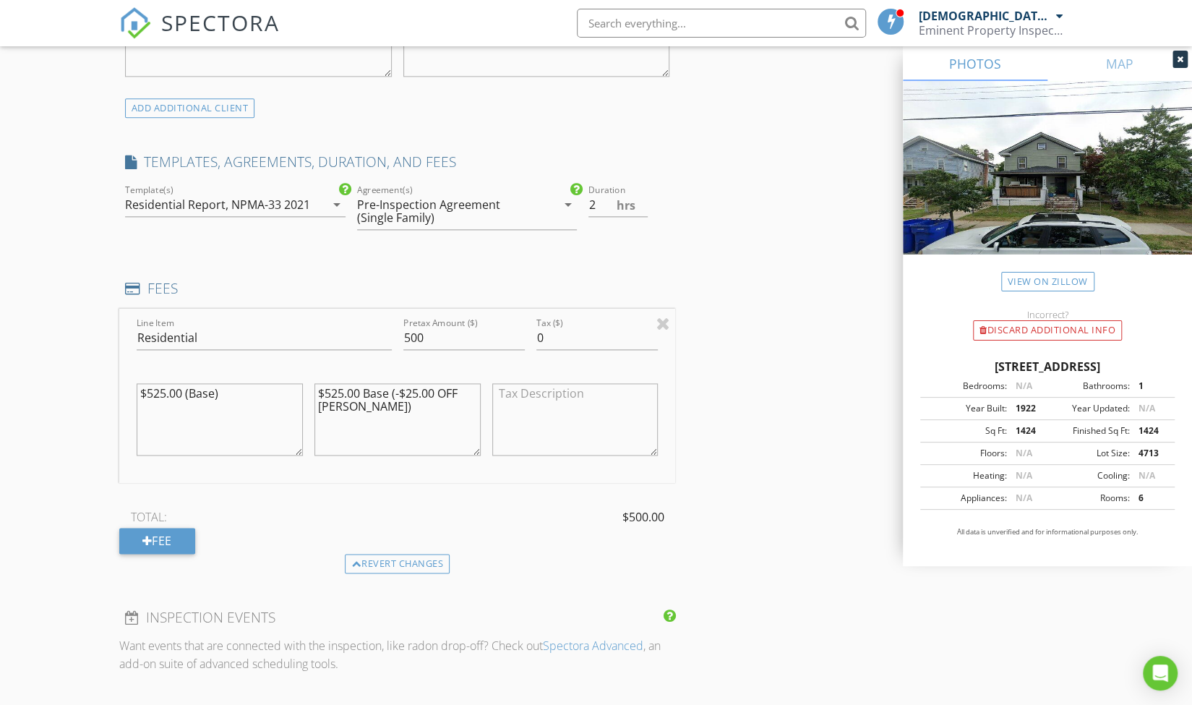
scroll to position [0, 0]
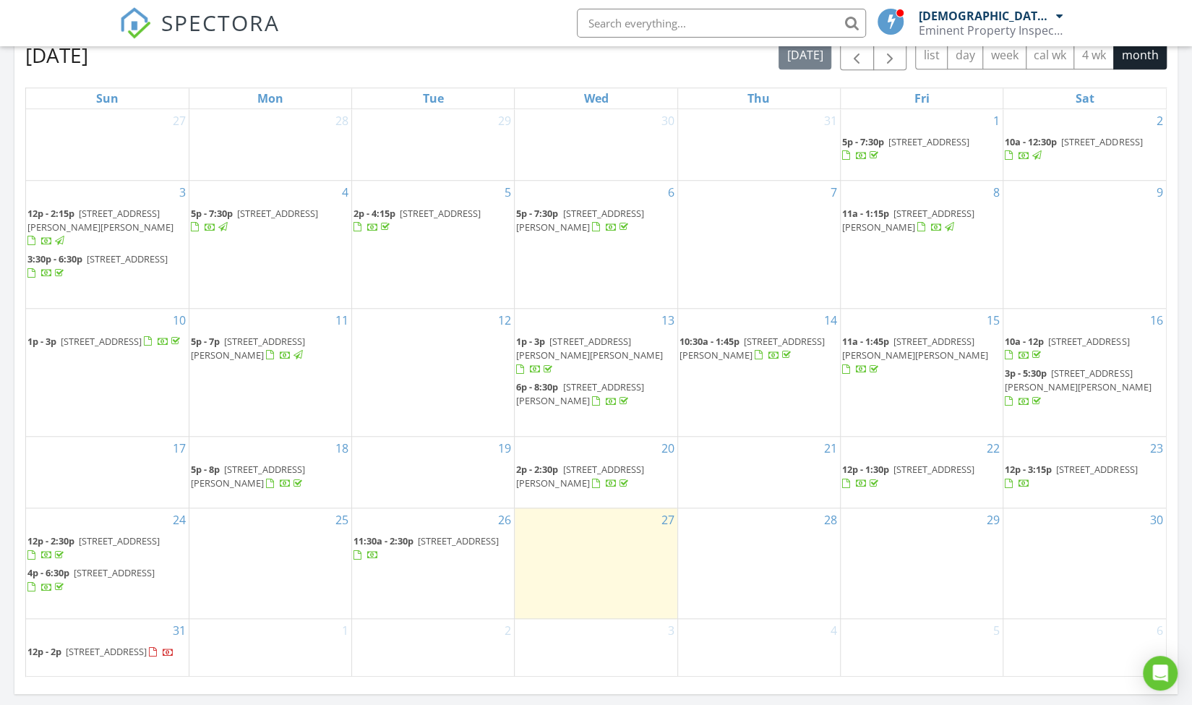
scroll to position [795, 0]
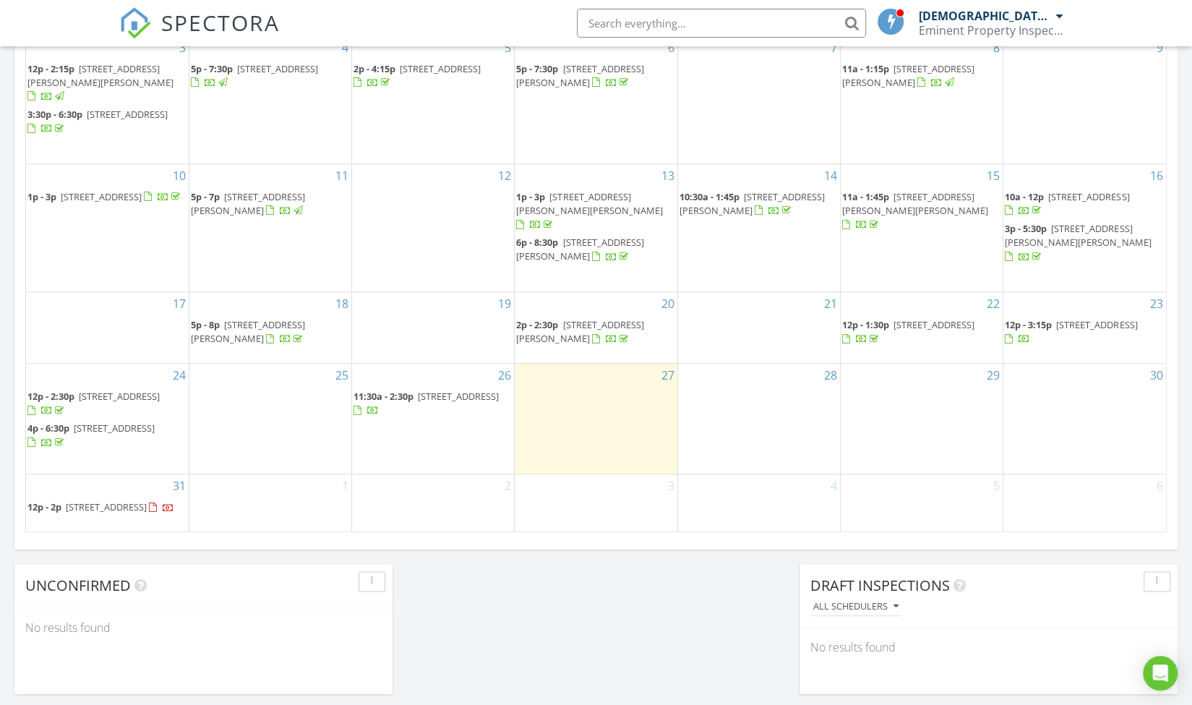
drag, startPoint x: 431, startPoint y: 410, endPoint x: 476, endPoint y: 380, distance: 53.7
click at [476, 390] on span "406 N 2nd St, East Newark 07029" at bounding box center [458, 396] width 81 height 13
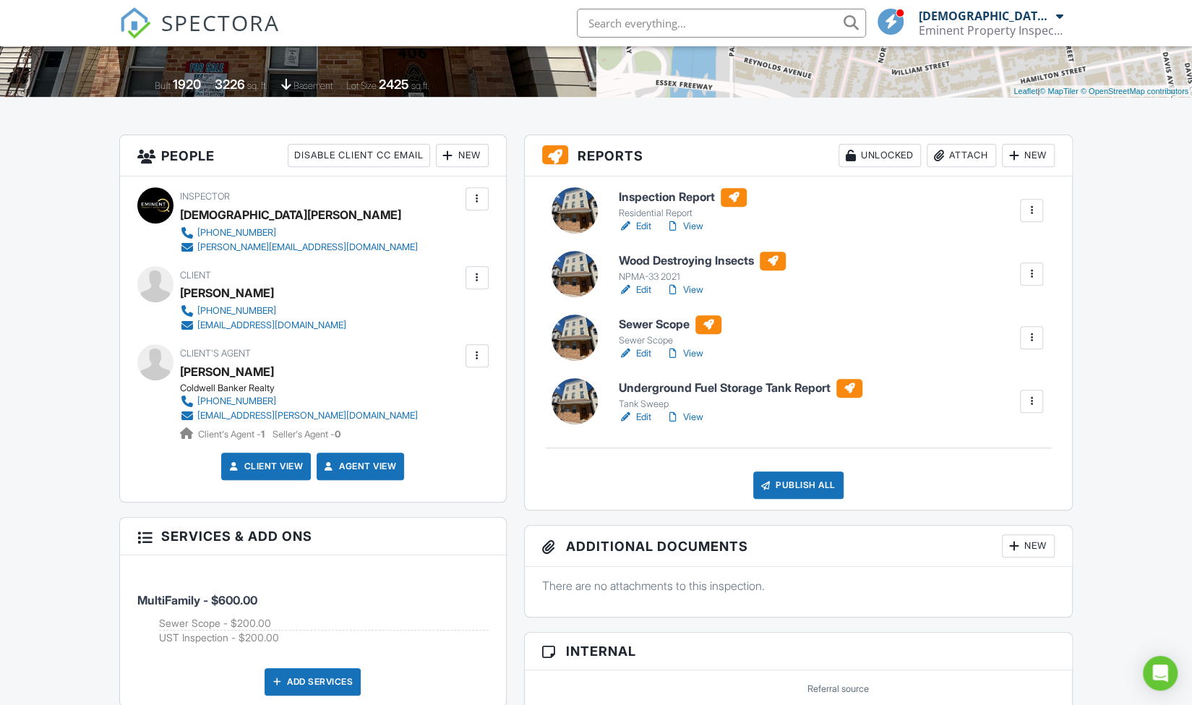
click at [644, 289] on link "Edit" at bounding box center [635, 290] width 33 height 14
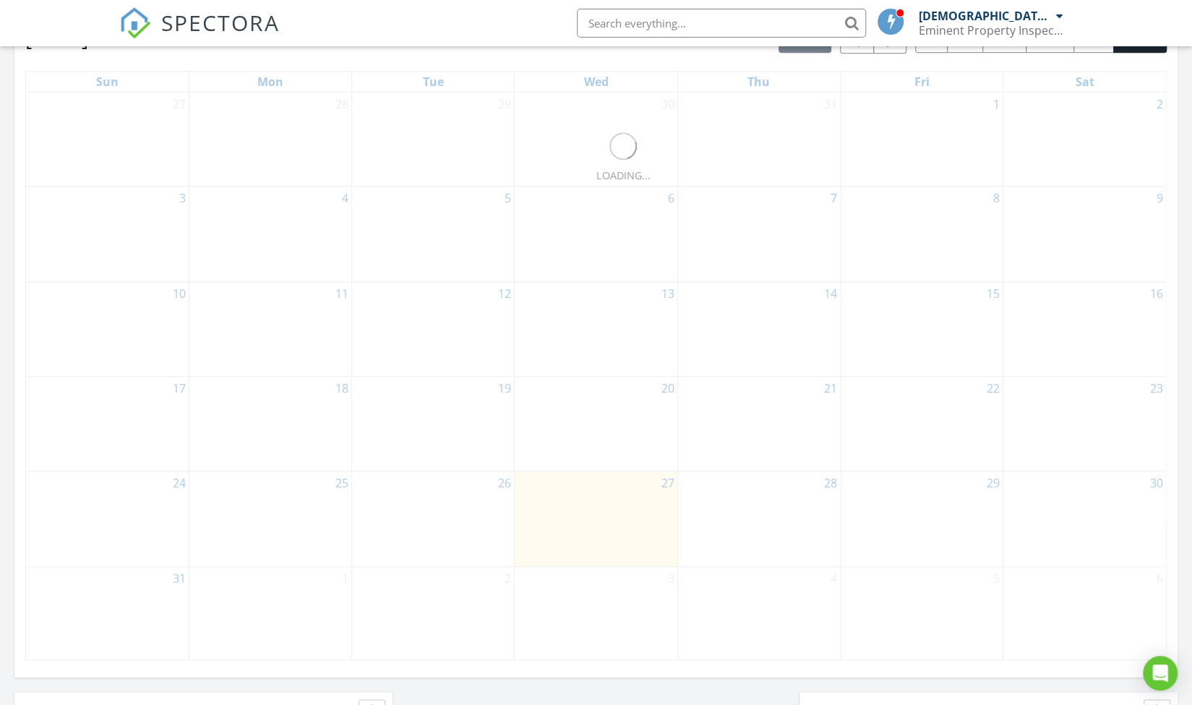
scroll to position [795, 0]
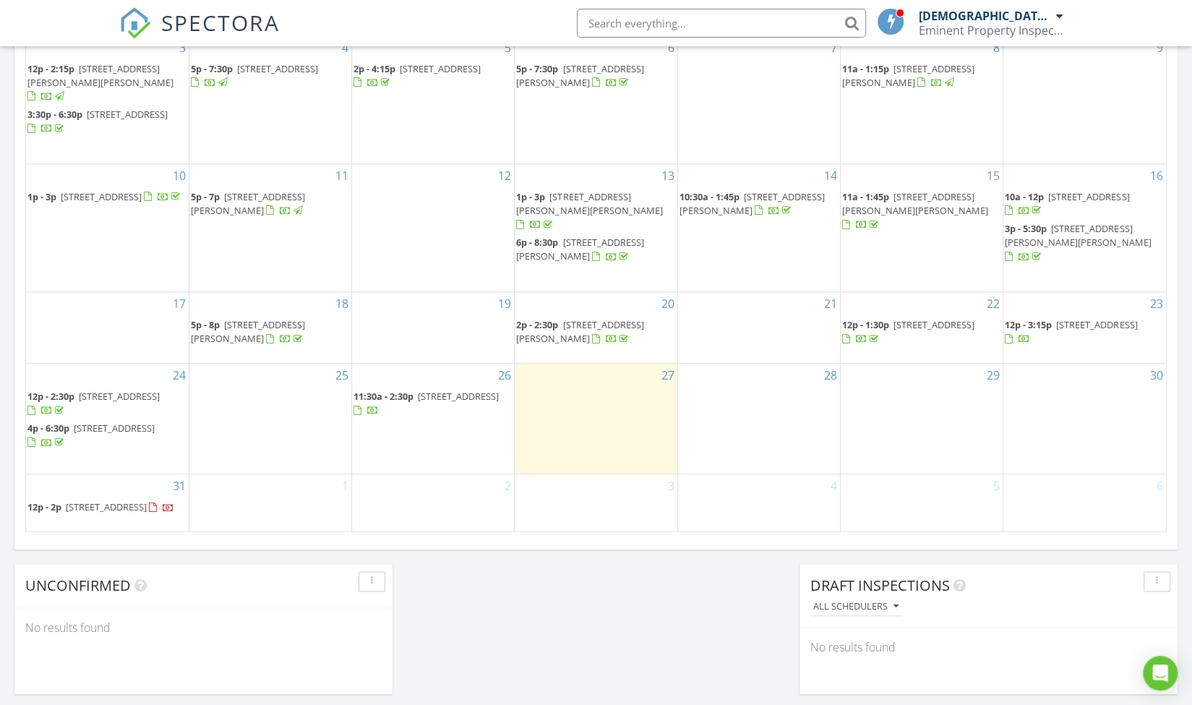
click at [458, 390] on span "406 N 2nd St, East Newark 07029" at bounding box center [458, 396] width 81 height 13
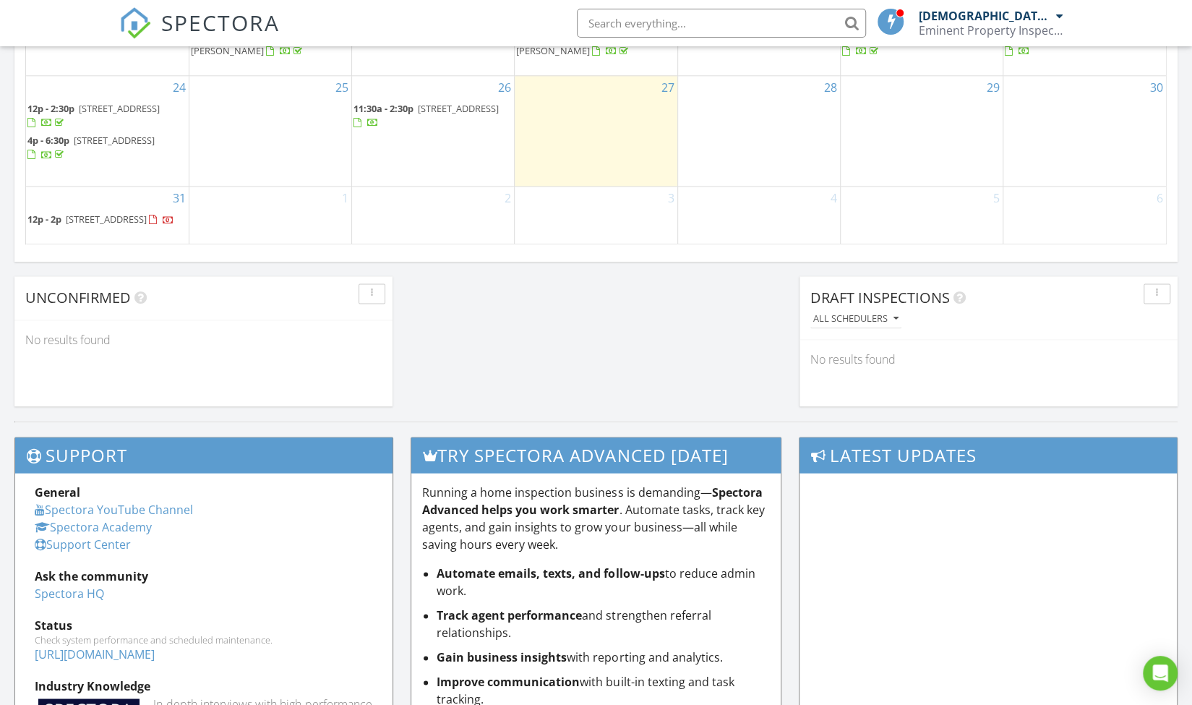
scroll to position [1084, 0]
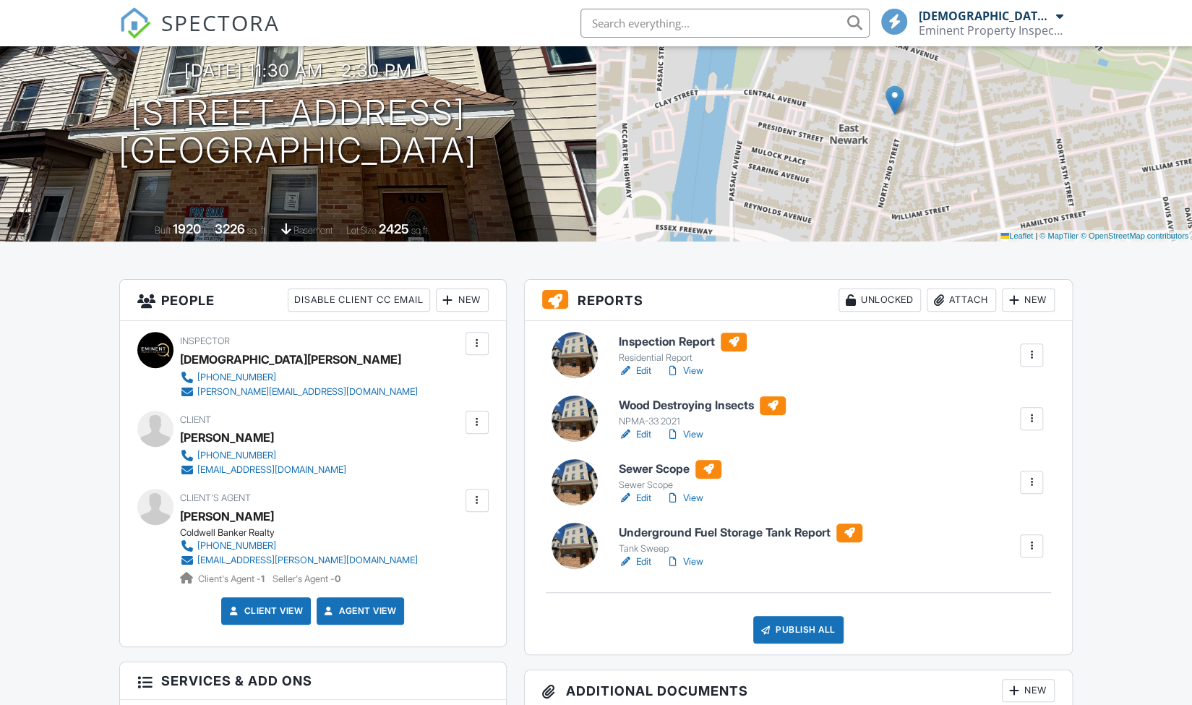
scroll to position [145, 0]
click at [645, 497] on link "Edit" at bounding box center [635, 498] width 33 height 14
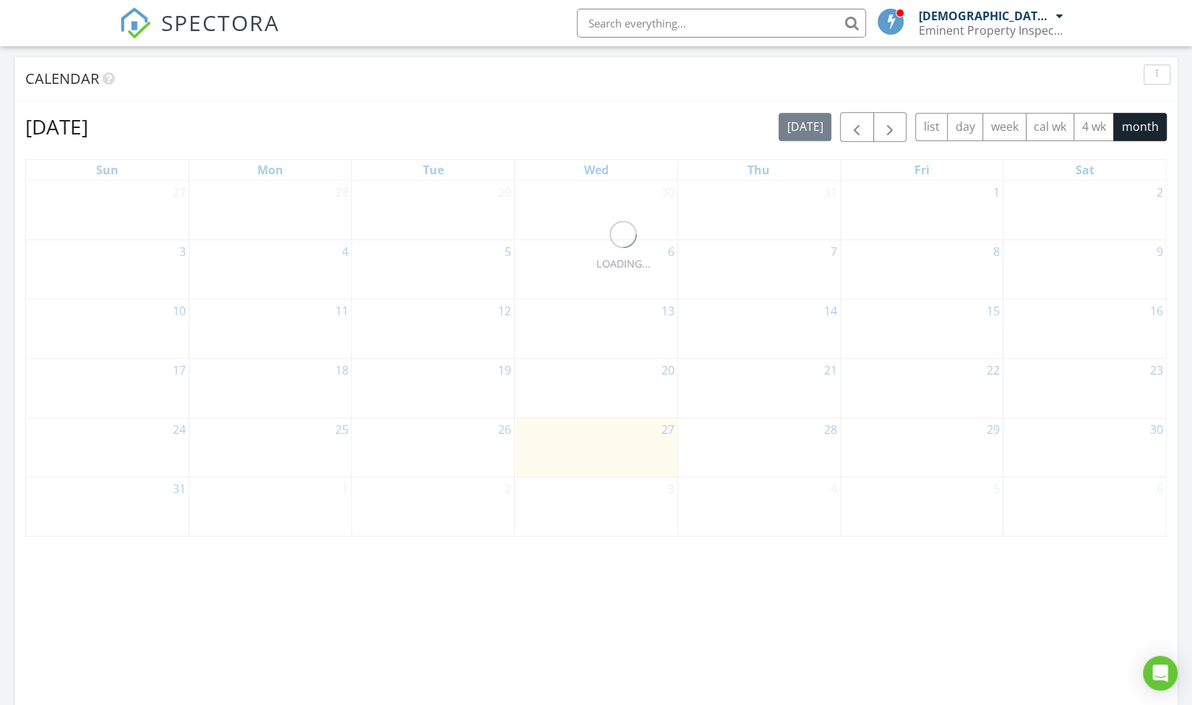
scroll to position [795, 0]
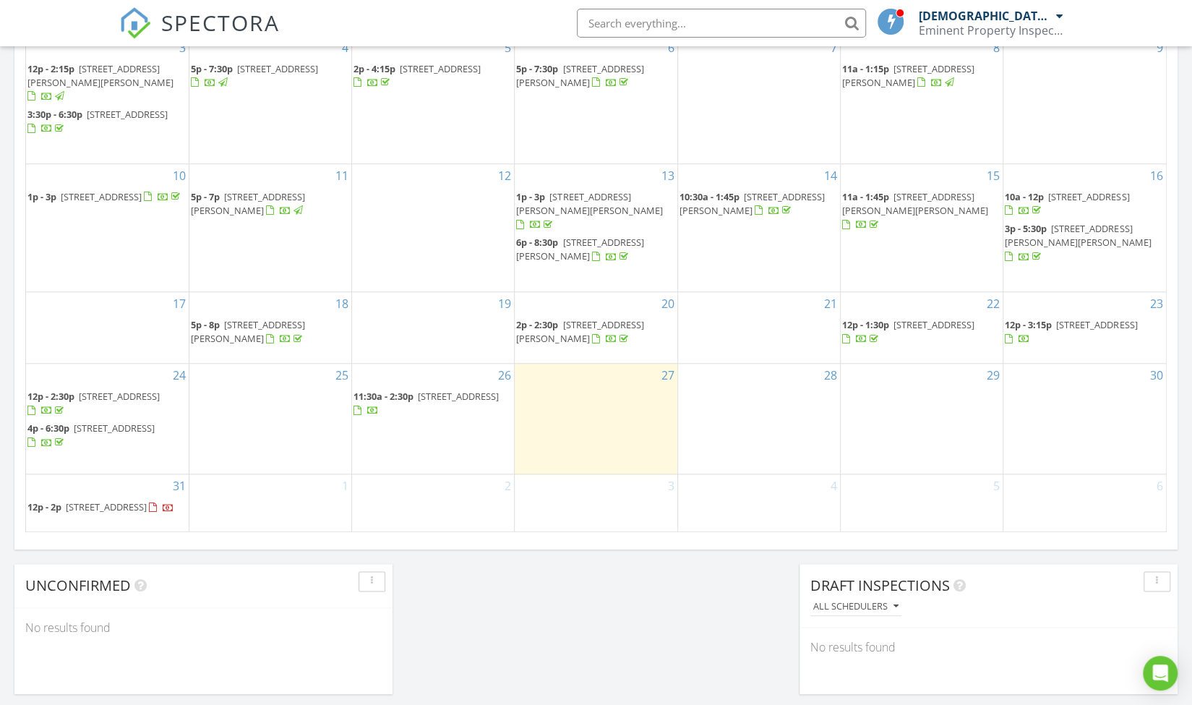
click at [468, 390] on span "[STREET_ADDRESS]" at bounding box center [458, 396] width 81 height 13
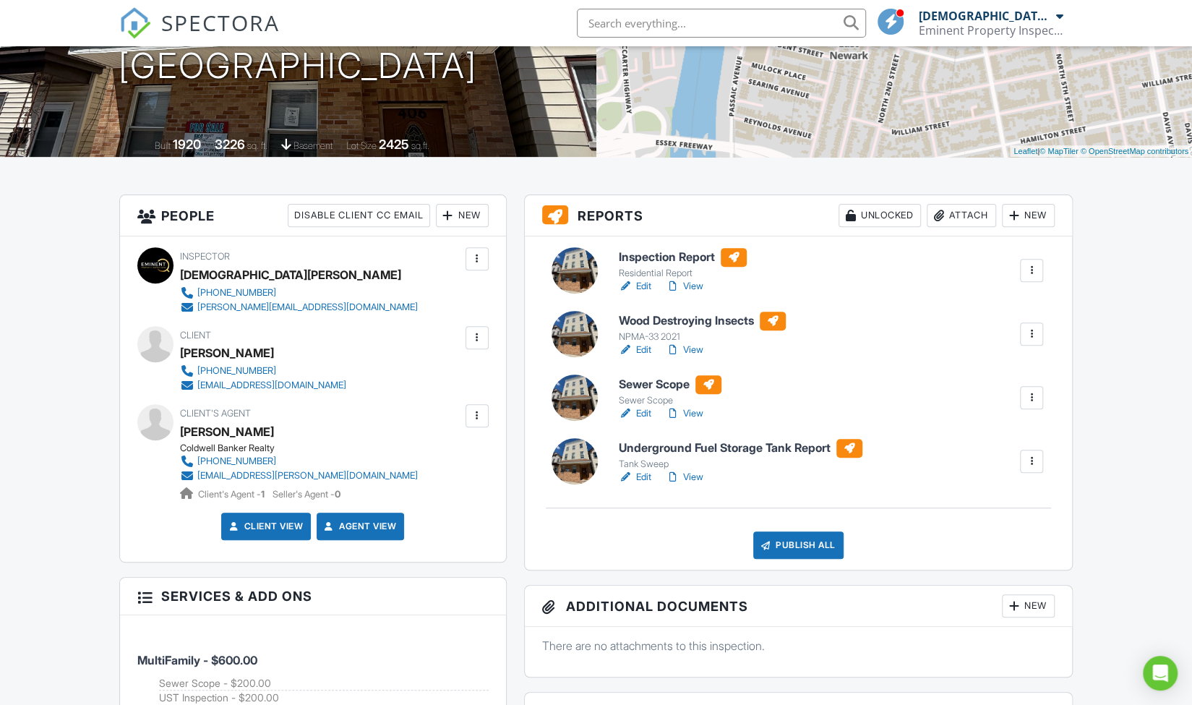
scroll to position [289, 0]
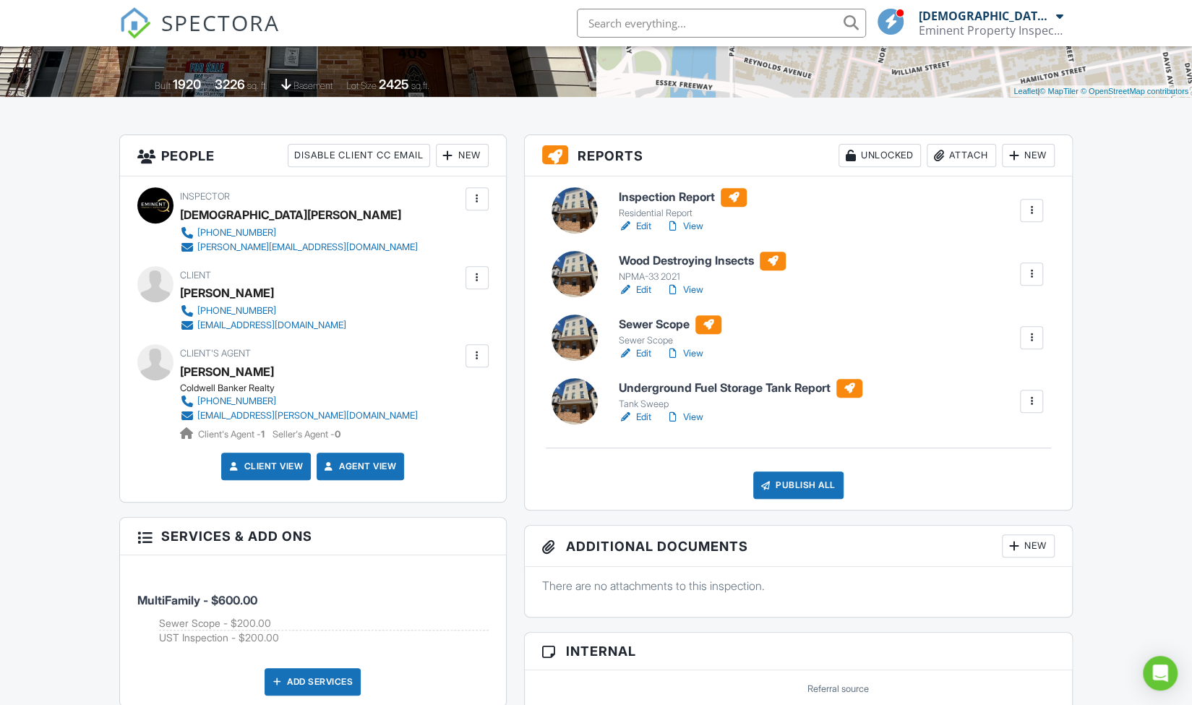
click at [643, 224] on link "Edit" at bounding box center [635, 226] width 33 height 14
